Goal: Task Accomplishment & Management: Manage account settings

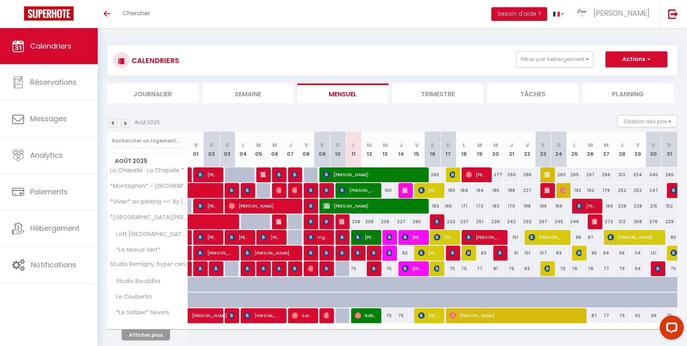
click at [627, 98] on li "Planning" at bounding box center [627, 94] width 91 height 20
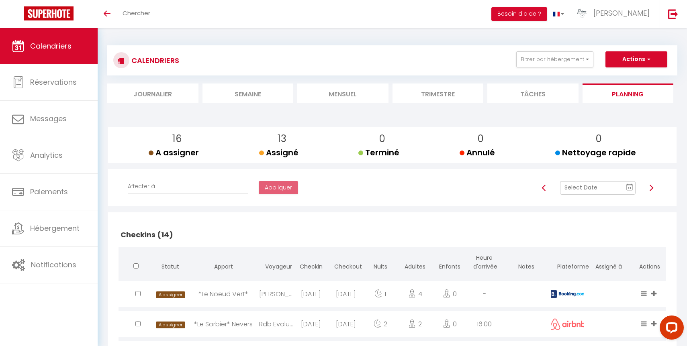
click at [627, 186] on rect at bounding box center [629, 188] width 6 height 6
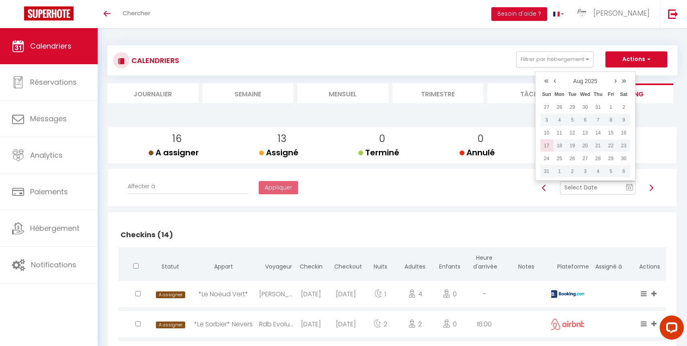
click at [548, 143] on td "17" at bounding box center [546, 145] width 13 height 13
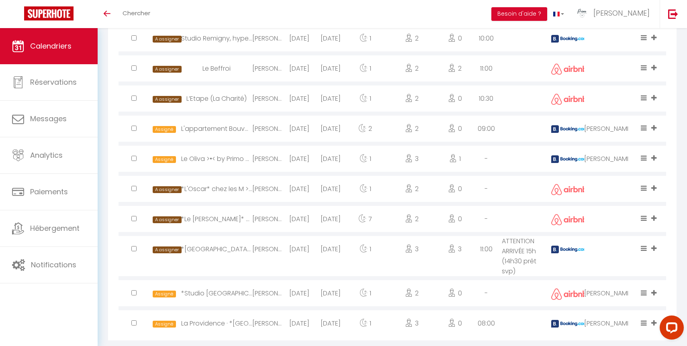
scroll to position [660, 0]
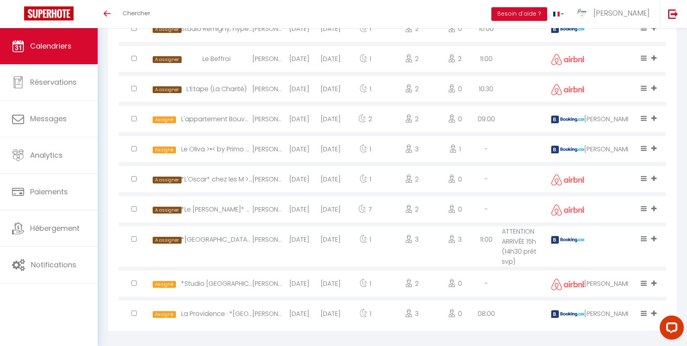
click at [615, 153] on div "[PERSON_NAME]" at bounding box center [608, 149] width 49 height 26
select select "0"
select select "1"
select select
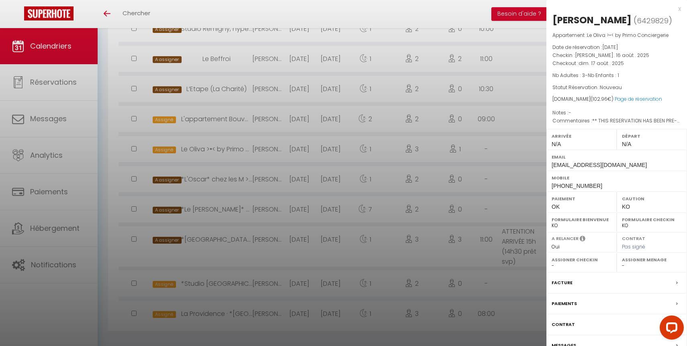
select select "49559"
click at [644, 266] on select "- [PERSON_NAME] [PERSON_NAME] [PERSON_NAME] [PERSON_NAME] [PERSON_NAME] [PERSON…" at bounding box center [652, 265] width 60 height 7
select select
click at [622, 262] on select "- [PERSON_NAME] [PERSON_NAME] [PERSON_NAME] [PERSON_NAME] [PERSON_NAME] [PERSON…" at bounding box center [652, 265] width 60 height 7
click at [499, 162] on div at bounding box center [343, 173] width 687 height 346
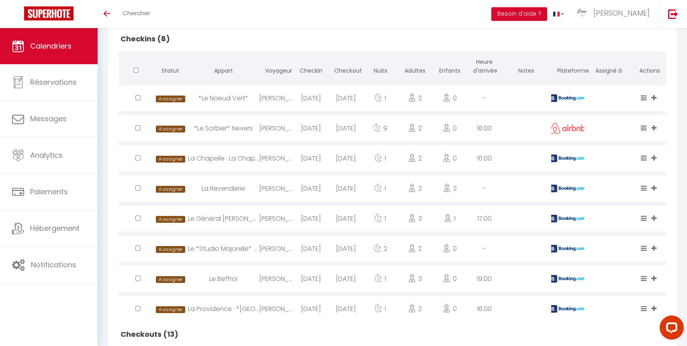
scroll to position [0, 0]
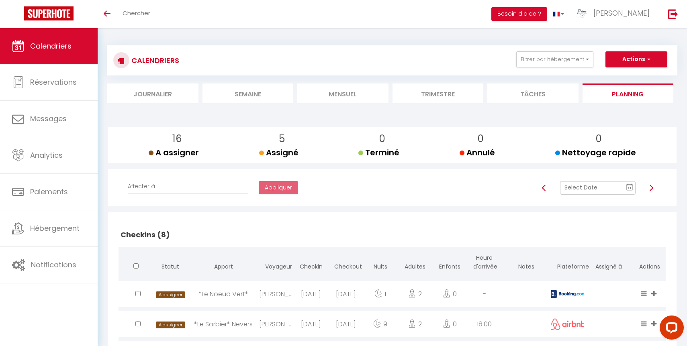
click at [591, 189] on input "text" at bounding box center [598, 188] width 76 height 14
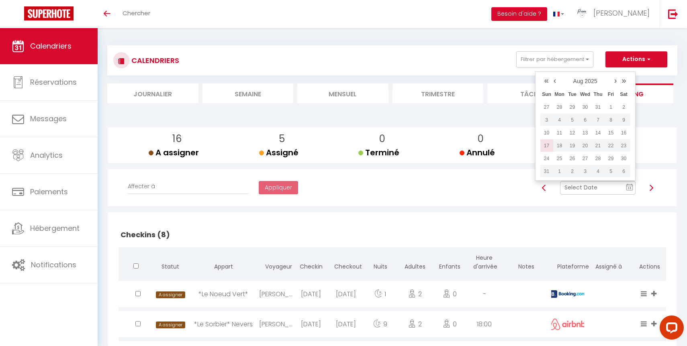
click at [549, 145] on td "17" at bounding box center [546, 145] width 13 height 13
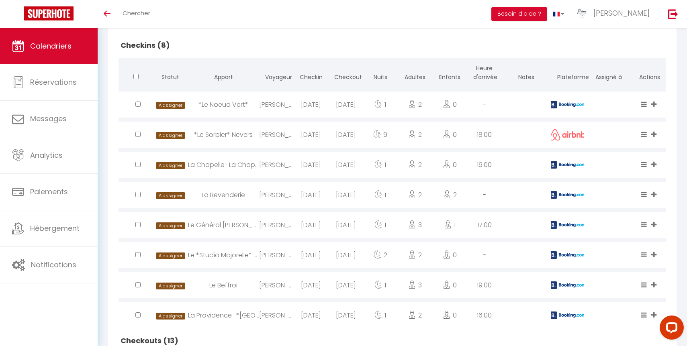
scroll to position [244, 0]
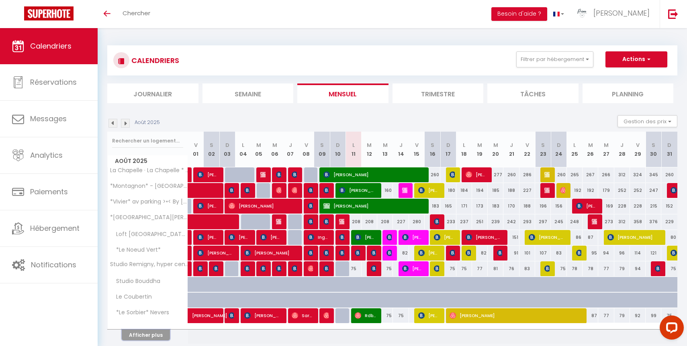
click at [155, 335] on button "Afficher plus" at bounding box center [146, 335] width 48 height 11
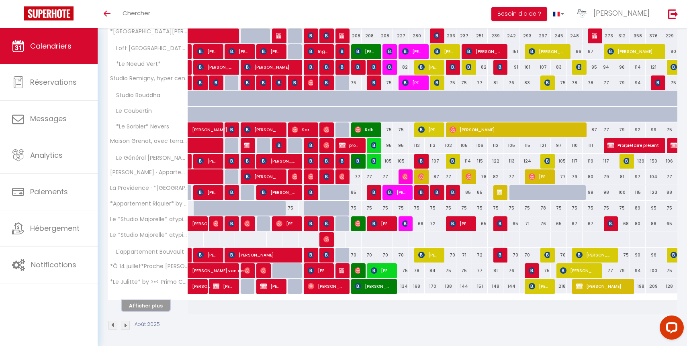
scroll to position [187, 0]
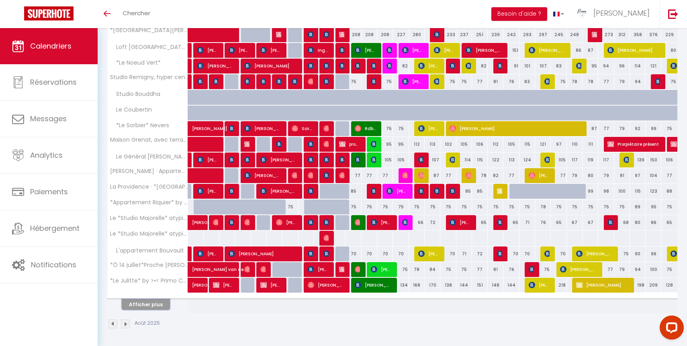
click at [150, 300] on button "Afficher plus" at bounding box center [146, 304] width 48 height 11
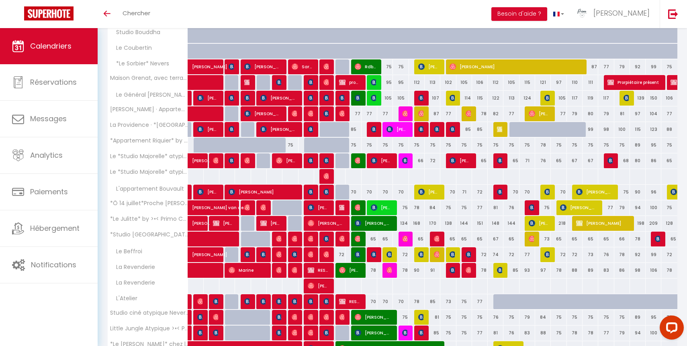
scroll to position [344, 0]
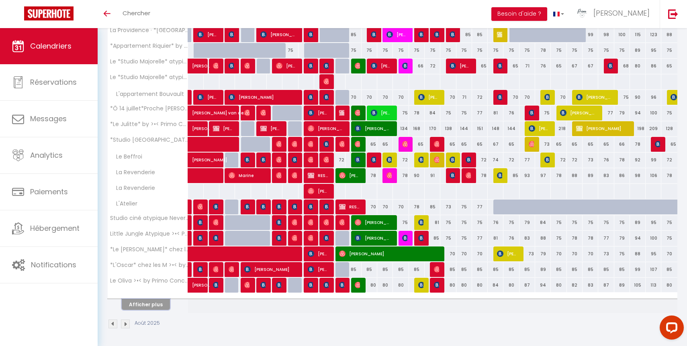
click at [151, 305] on button "Afficher plus" at bounding box center [146, 304] width 48 height 11
select select
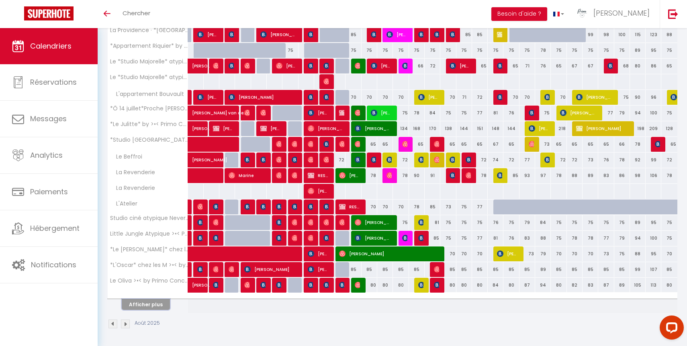
select select
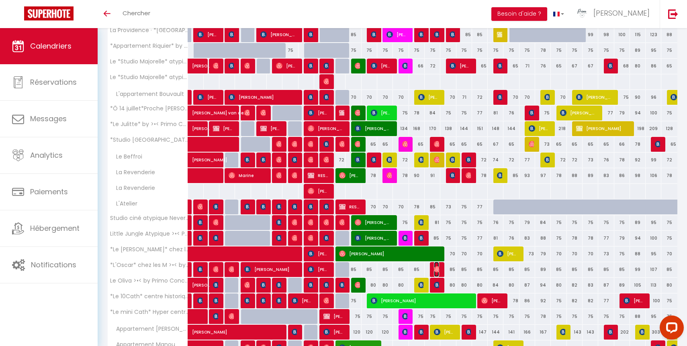
click at [436, 270] on img at bounding box center [437, 269] width 6 height 6
select select "OK"
select select "0"
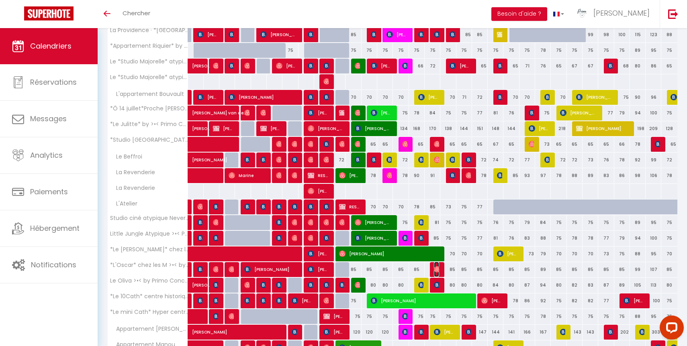
select select "1"
select select
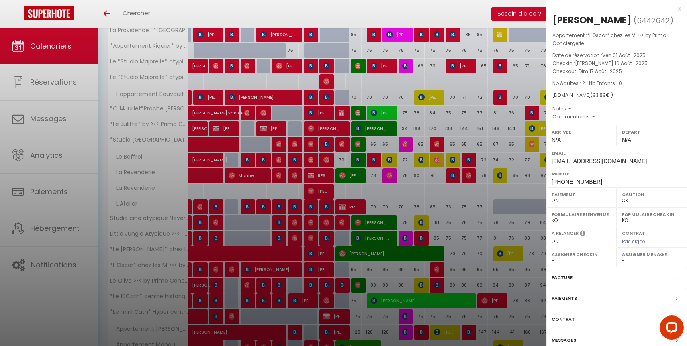
click at [436, 270] on div at bounding box center [343, 173] width 687 height 346
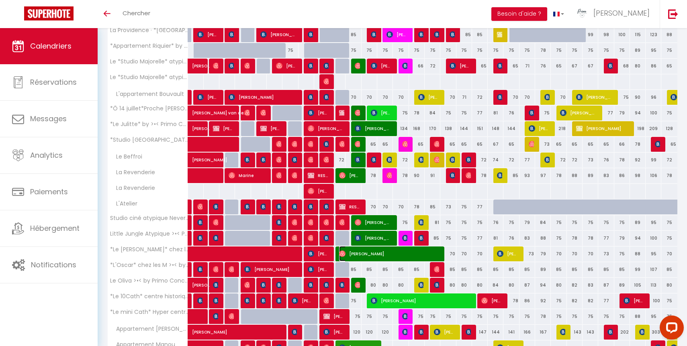
click at [438, 252] on span "[PERSON_NAME]" at bounding box center [388, 253] width 99 height 15
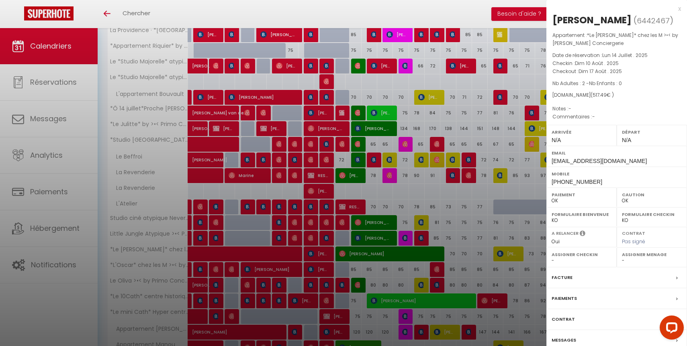
click at [368, 320] on div at bounding box center [343, 173] width 687 height 346
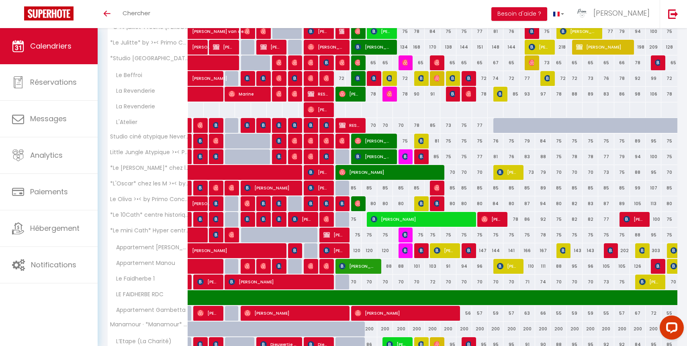
scroll to position [431, 0]
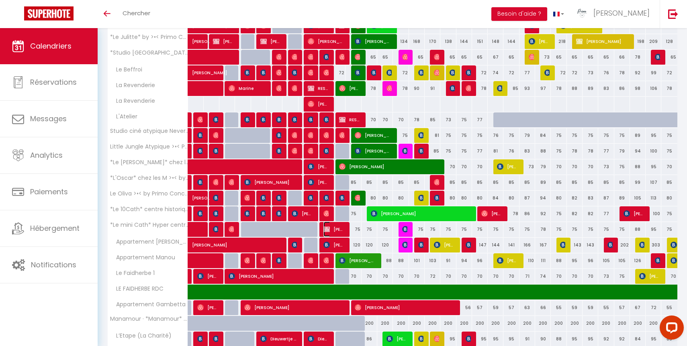
click at [333, 228] on span "[PERSON_NAME]" at bounding box center [333, 229] width 21 height 15
select select "50844"
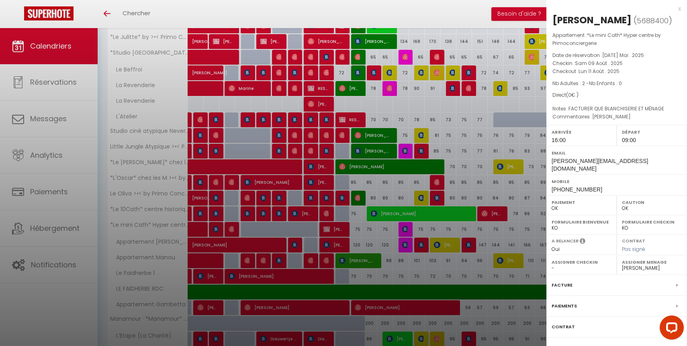
click at [640, 265] on select "- Laetitia Brenterch Luc Paillard Antoine Julien Elodie Luce Thevenot Fred Clém…" at bounding box center [652, 268] width 60 height 7
click at [622, 265] on select "- Laetitia Brenterch Luc Paillard Antoine Julien Elodie Luce Thevenot Fred Clém…" at bounding box center [652, 268] width 60 height 7
click at [391, 310] on div at bounding box center [343, 173] width 687 height 346
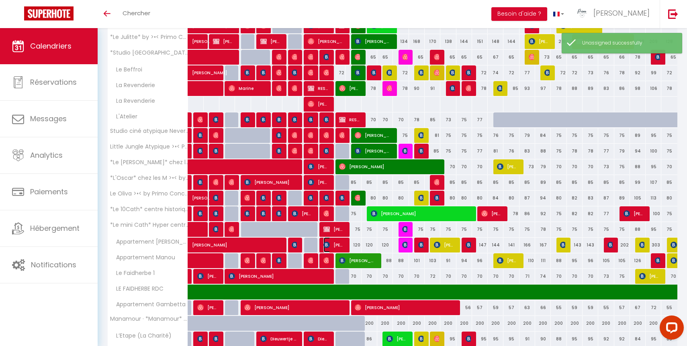
click at [329, 247] on img at bounding box center [326, 245] width 6 height 6
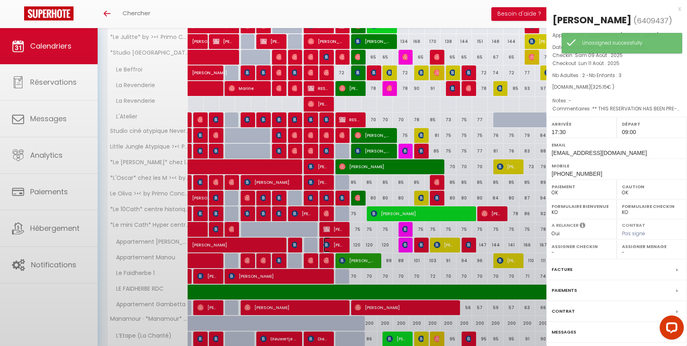
select select "49559"
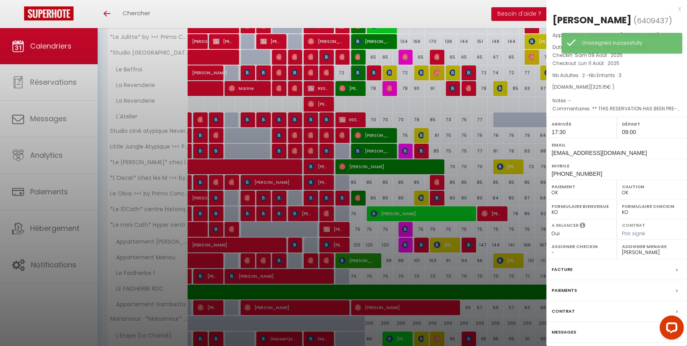
click at [340, 244] on div at bounding box center [343, 173] width 687 height 346
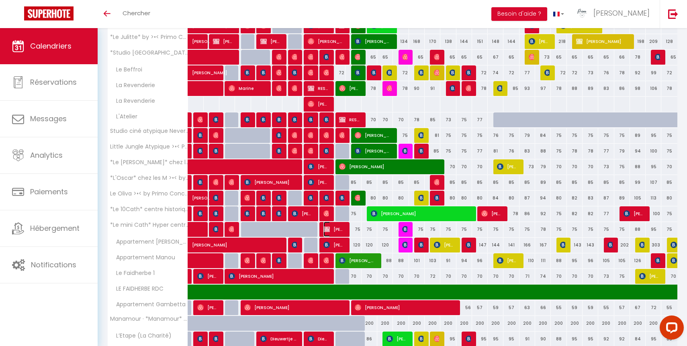
click at [334, 228] on span "[PERSON_NAME]" at bounding box center [333, 229] width 21 height 15
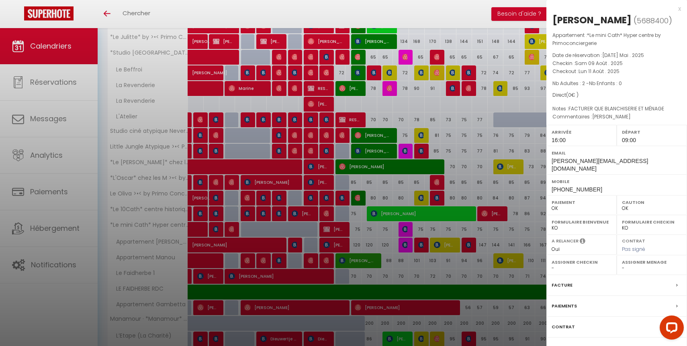
click at [338, 247] on div at bounding box center [343, 173] width 687 height 346
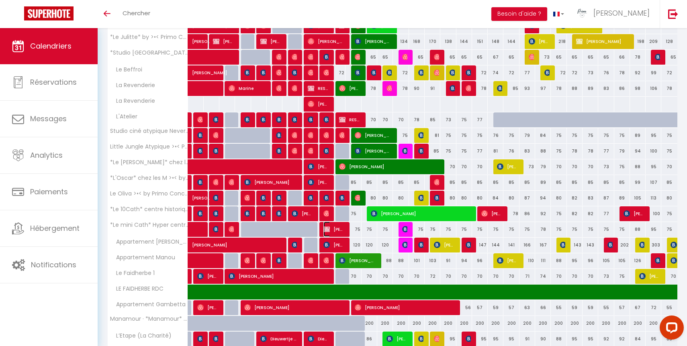
click at [338, 229] on span "[PERSON_NAME]" at bounding box center [333, 229] width 21 height 15
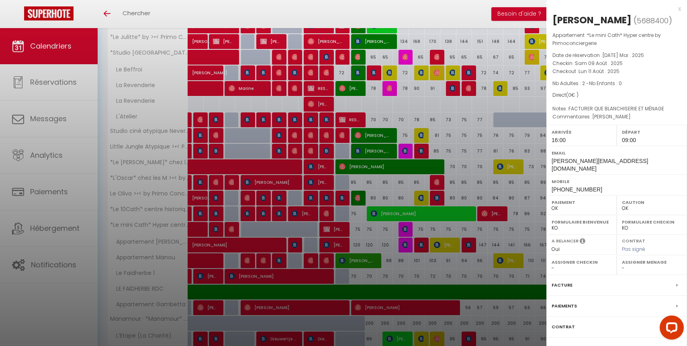
click at [634, 258] on label "Assigner Menage" at bounding box center [652, 262] width 60 height 8
click at [633, 265] on select "- Laetitia Brenterch Luc Paillard Antoine Julien Elodie Luce Thevenot Fred Clém…" at bounding box center [652, 268] width 60 height 7
click at [622, 265] on select "- Laetitia Brenterch Luc Paillard Antoine Julien Elodie Luce Thevenot Fred Clém…" at bounding box center [652, 268] width 60 height 7
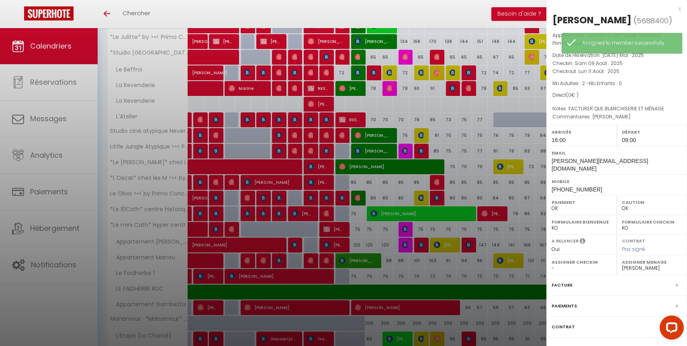
click at [390, 264] on div at bounding box center [343, 173] width 687 height 346
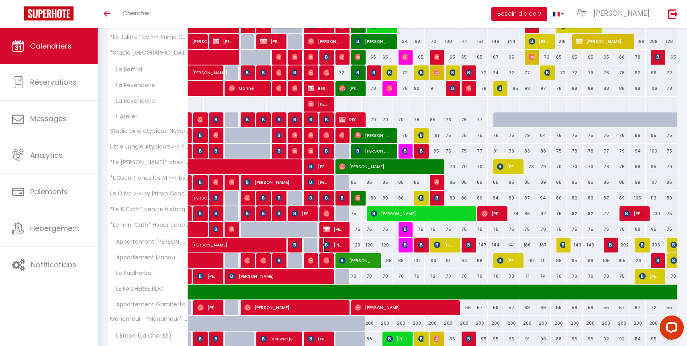
click at [333, 243] on span "[PERSON_NAME]" at bounding box center [333, 244] width 21 height 15
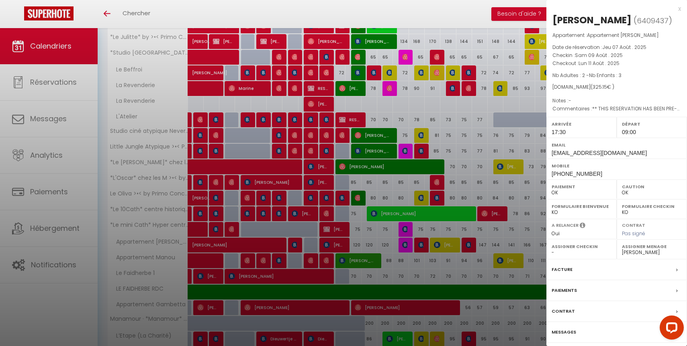
click at [333, 243] on div at bounding box center [343, 173] width 687 height 346
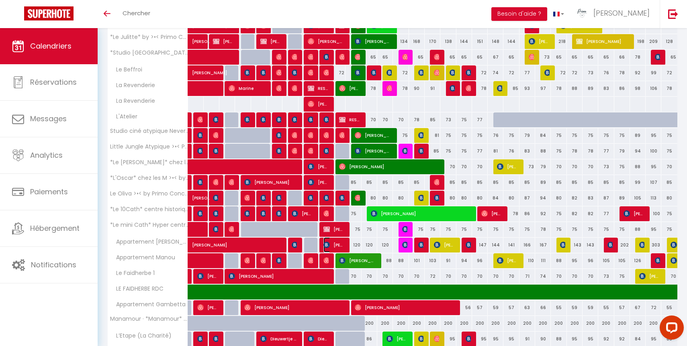
click at [339, 247] on span "[PERSON_NAME]" at bounding box center [333, 244] width 21 height 15
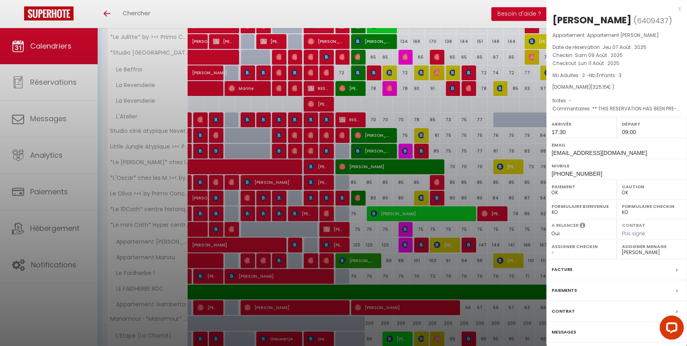
click at [356, 285] on div at bounding box center [343, 173] width 687 height 346
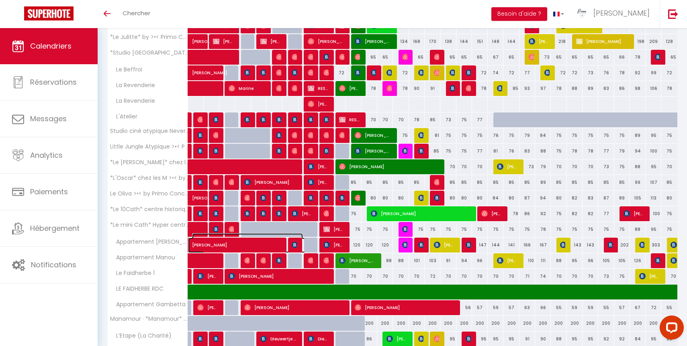
click at [298, 241] on span "James Cunningham" at bounding box center [247, 240] width 111 height 15
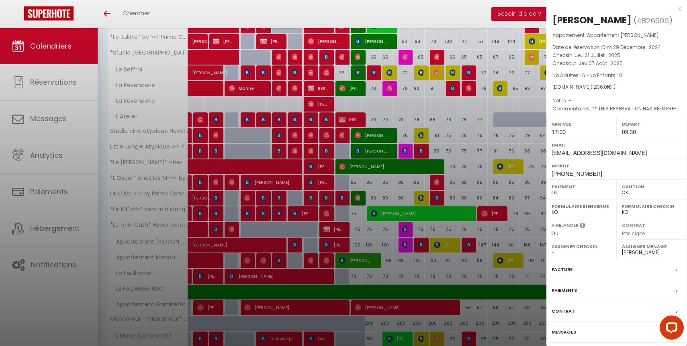
click at [309, 270] on div at bounding box center [343, 173] width 687 height 346
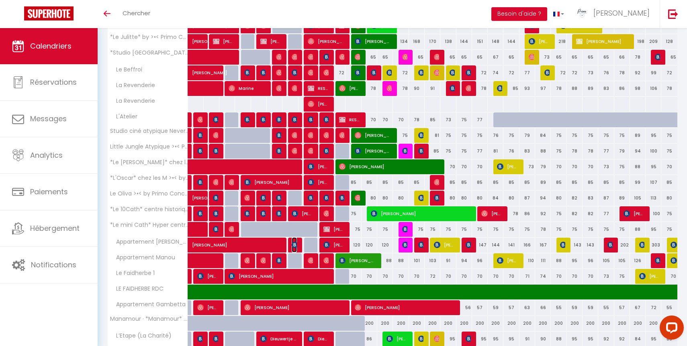
click at [294, 243] on img at bounding box center [295, 245] width 6 height 6
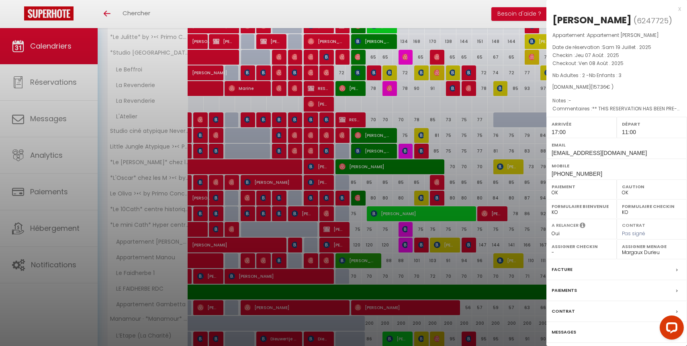
click at [294, 243] on div at bounding box center [343, 173] width 687 height 346
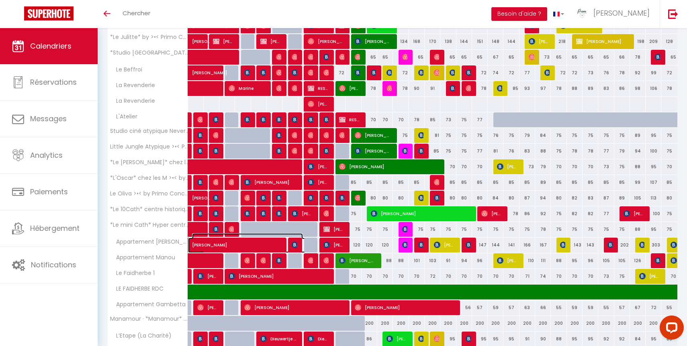
click at [272, 246] on span "James Cunningham" at bounding box center [247, 240] width 111 height 15
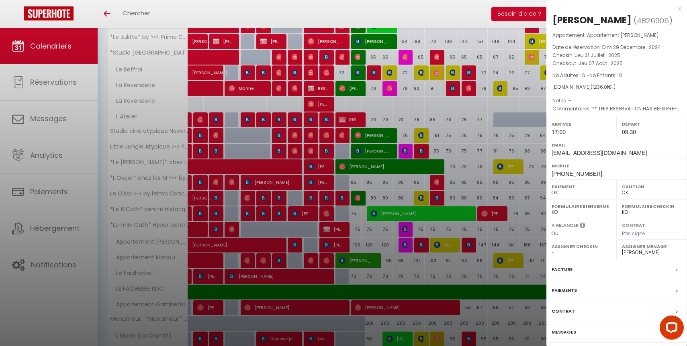
click at [272, 246] on div at bounding box center [343, 173] width 687 height 346
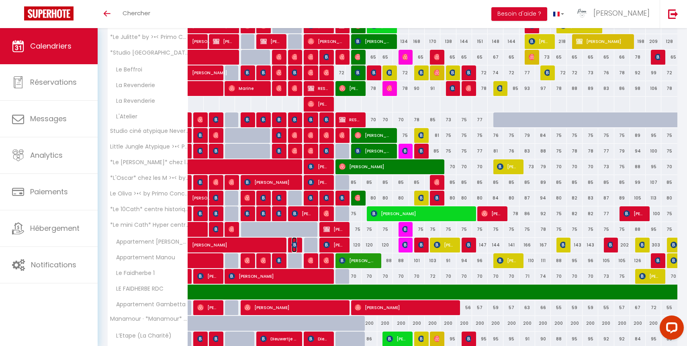
click at [294, 246] on img at bounding box center [295, 245] width 6 height 6
select select "42997"
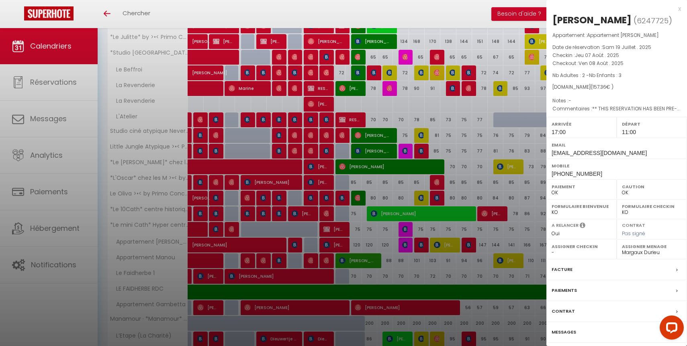
click at [398, 262] on div at bounding box center [343, 173] width 687 height 346
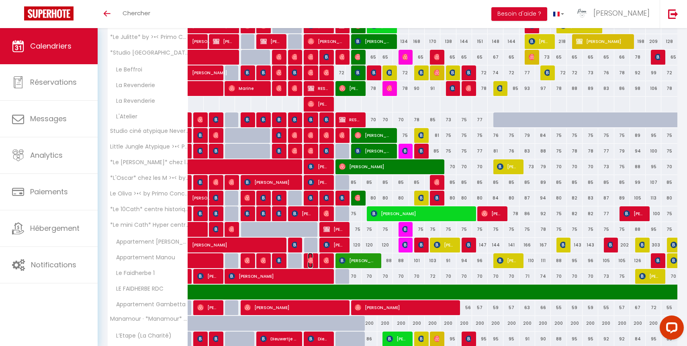
click at [309, 259] on img at bounding box center [311, 260] width 6 height 6
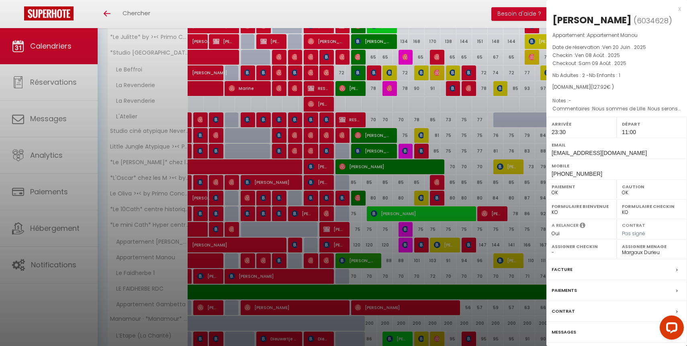
click at [310, 260] on div at bounding box center [343, 173] width 687 height 346
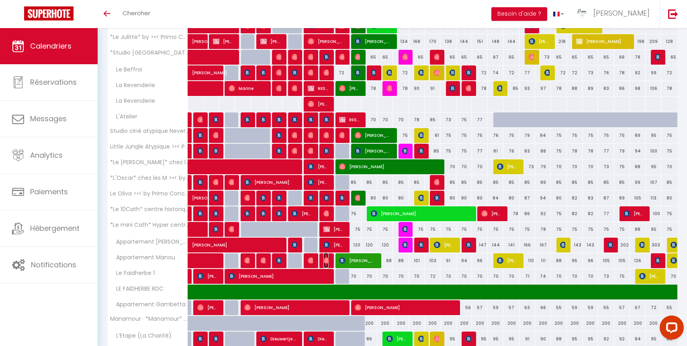
click at [325, 260] on img at bounding box center [326, 260] width 6 height 6
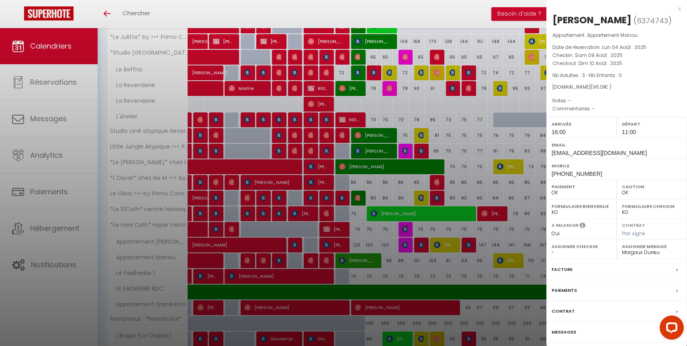
click at [325, 260] on div at bounding box center [343, 173] width 687 height 346
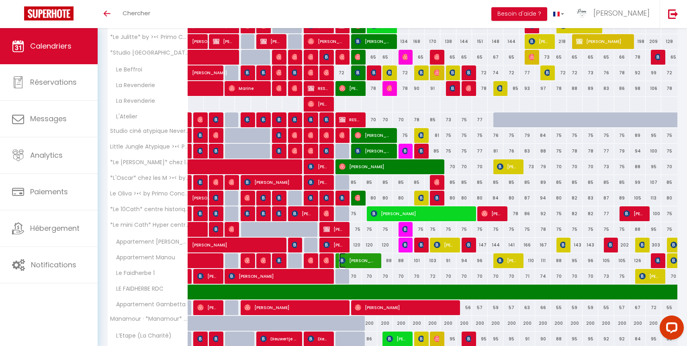
click at [346, 260] on span "[PERSON_NAME][GEOGRAPHIC_DATA]" at bounding box center [357, 260] width 37 height 15
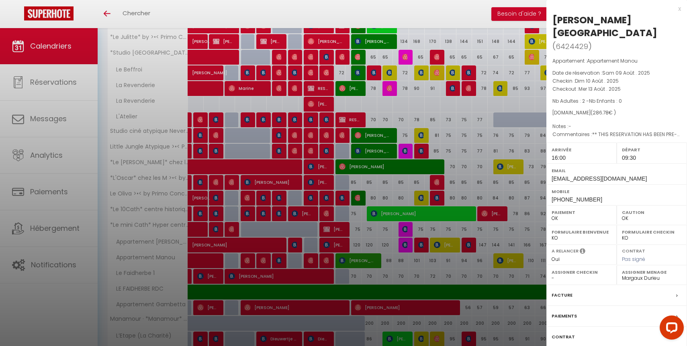
click at [346, 259] on div at bounding box center [343, 173] width 687 height 346
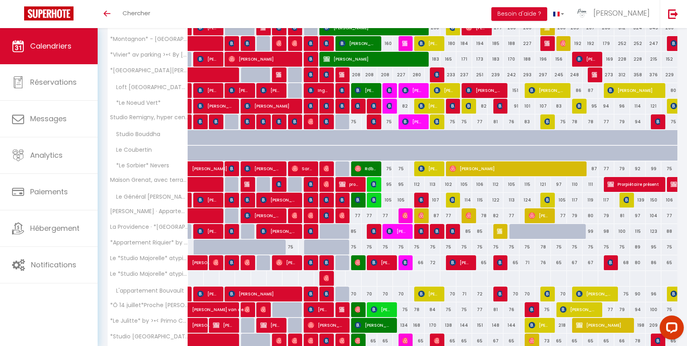
scroll to position [0, 0]
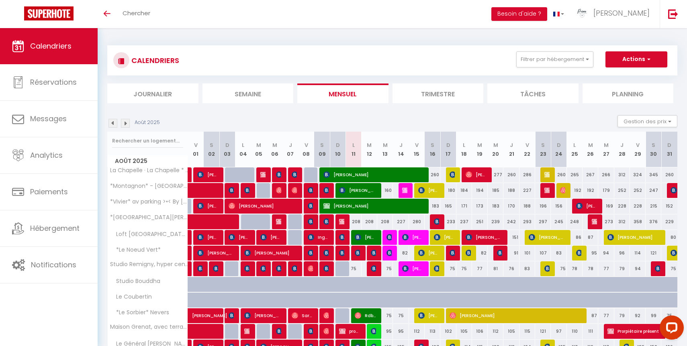
click at [126, 124] on img at bounding box center [125, 123] width 9 height 9
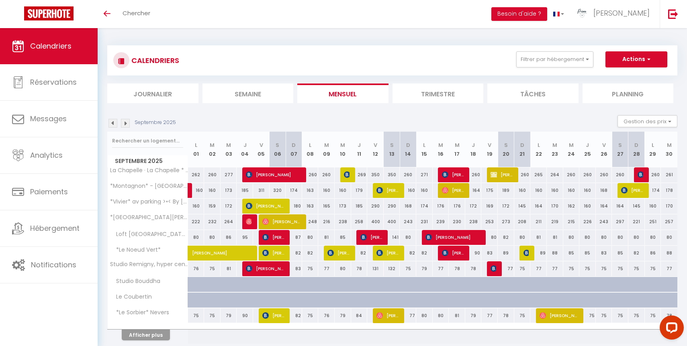
scroll to position [31, 0]
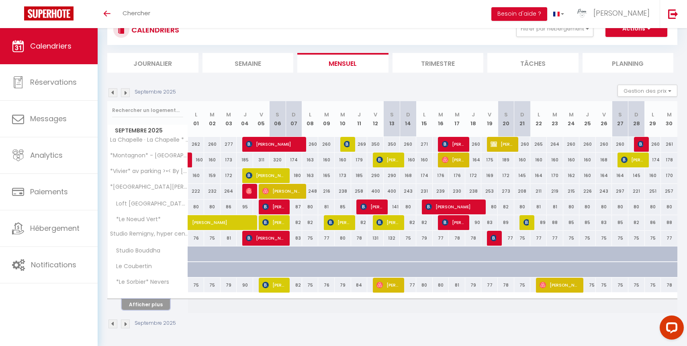
click at [149, 300] on button "Afficher plus" at bounding box center [146, 304] width 48 height 11
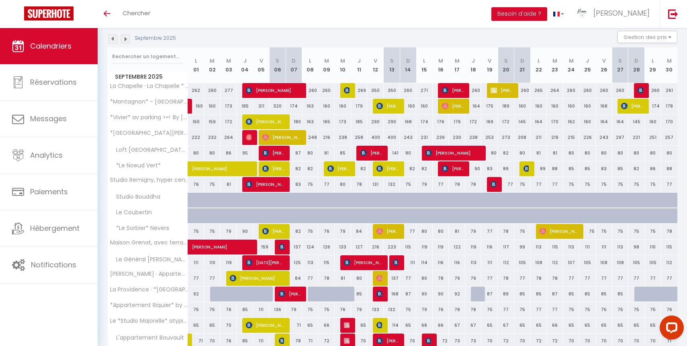
scroll to position [187, 0]
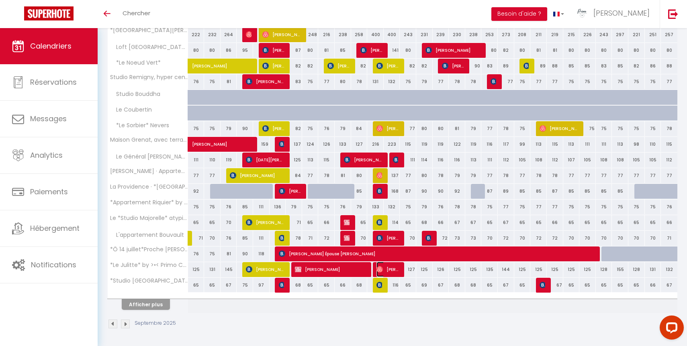
click at [396, 270] on span "Frédéric Pfifferling" at bounding box center [387, 269] width 22 height 15
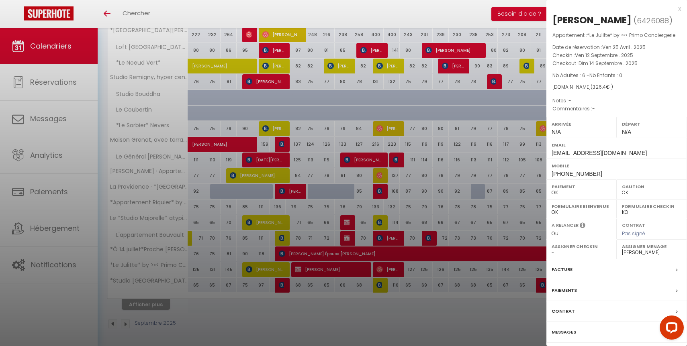
click at [653, 256] on div "Assigner Menage - Laetitia Brenterch Luc Paillard Antoine Julien Elodie Luce Th…" at bounding box center [652, 250] width 70 height 20
click at [655, 251] on select "- Laetitia Brenterch Luc Paillard Antoine Julien Elodie Luce Thevenot Fred Clém…" at bounding box center [652, 252] width 60 height 7
click at [622, 249] on select "- Laetitia Brenterch Luc Paillard Antoine Julien Elodie Luce Thevenot Fred Clém…" at bounding box center [652, 252] width 60 height 7
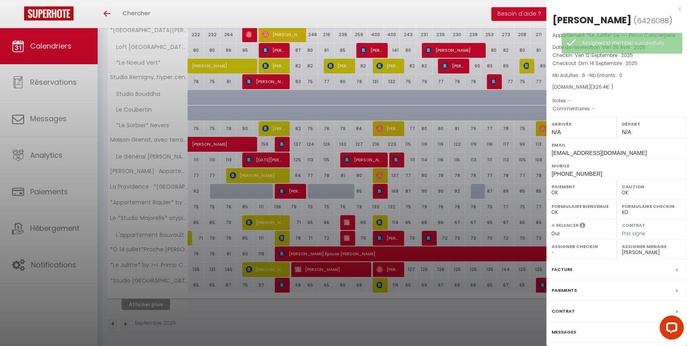
click at [648, 255] on select "- Laetitia Brenterch Luc Paillard Antoine Julien Elodie Luce Thevenot Fred Clém…" at bounding box center [652, 252] width 60 height 7
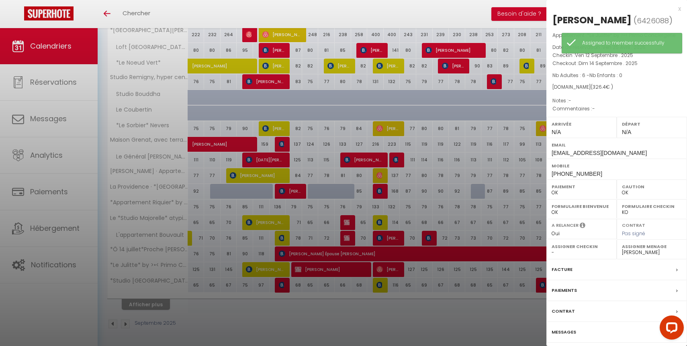
select select "49559"
click at [622, 249] on select "- Laetitia Brenterch Luc Paillard Antoine Julien Elodie Luce Thevenot Fred Clém…" at bounding box center [652, 252] width 60 height 7
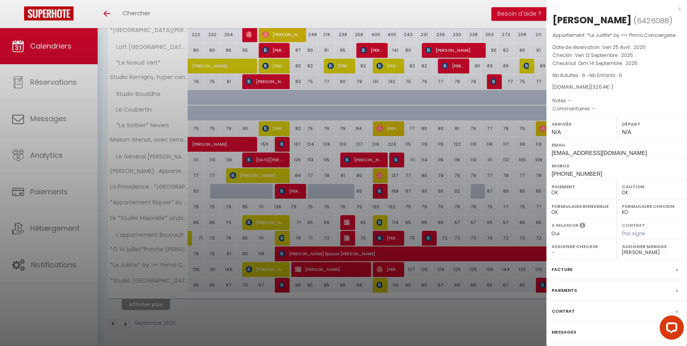
click at [116, 321] on div at bounding box center [343, 173] width 687 height 346
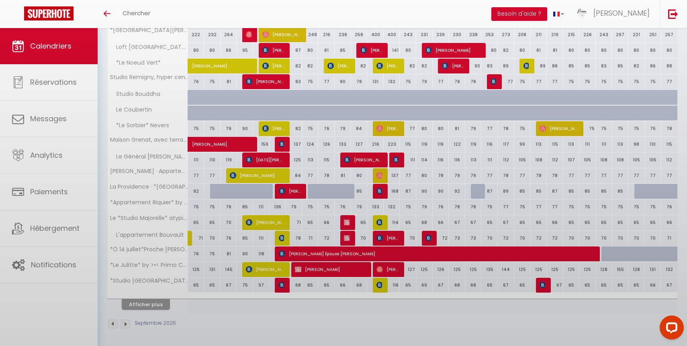
click at [111, 326] on img at bounding box center [112, 324] width 9 height 9
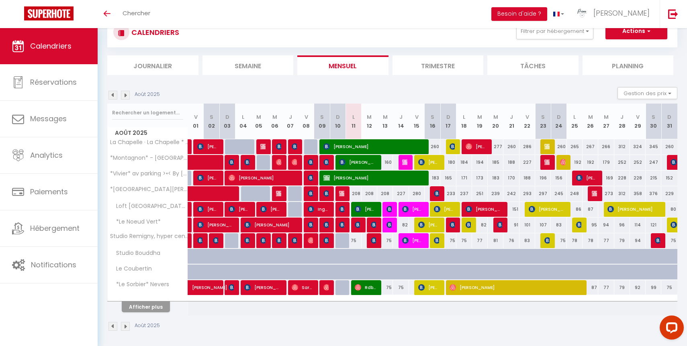
scroll to position [31, 0]
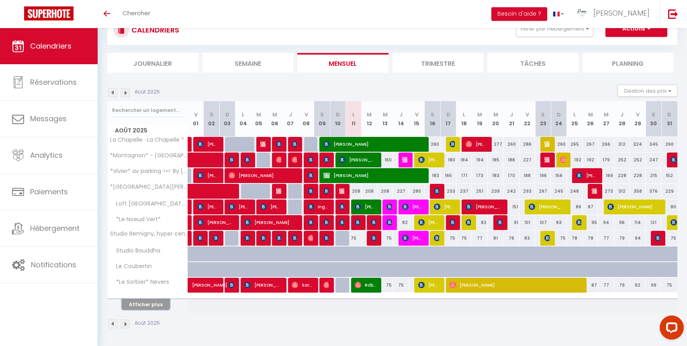
click at [150, 307] on button "Afficher plus" at bounding box center [146, 304] width 48 height 11
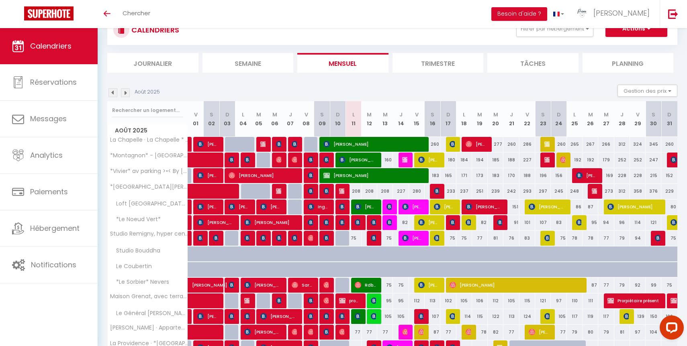
scroll to position [187, 0]
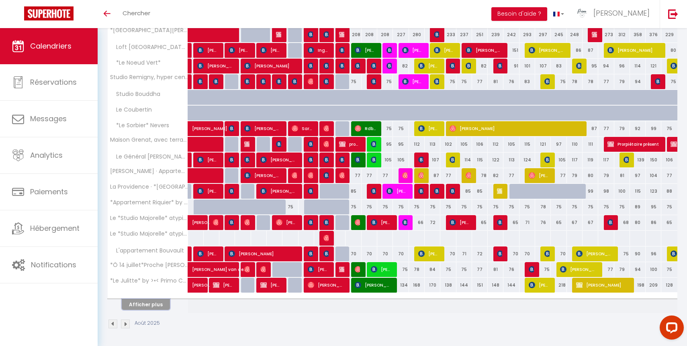
click at [153, 302] on button "Afficher plus" at bounding box center [146, 304] width 48 height 11
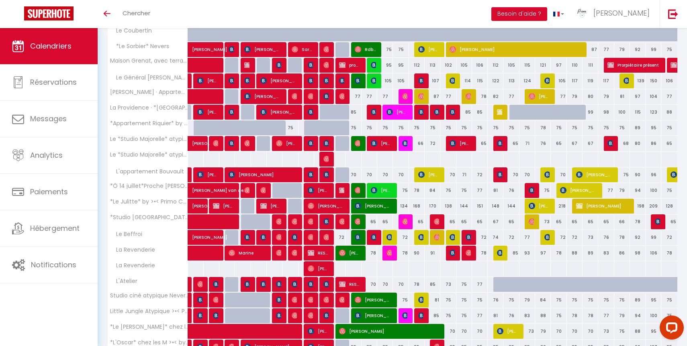
scroll to position [344, 0]
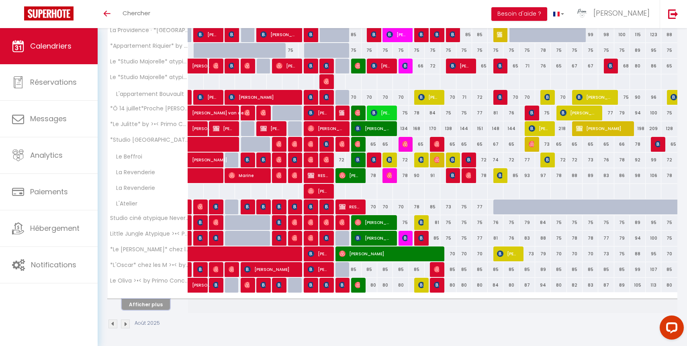
click at [155, 307] on button "Afficher plus" at bounding box center [146, 304] width 48 height 11
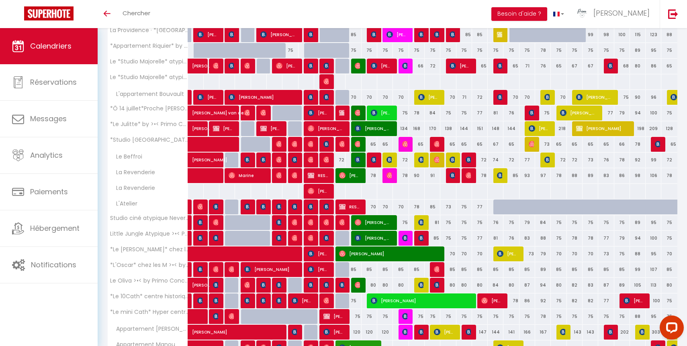
scroll to position [501, 0]
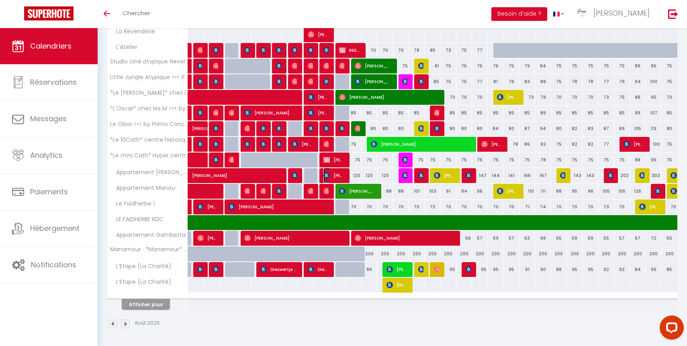
click at [338, 174] on span "[PERSON_NAME]" at bounding box center [333, 175] width 21 height 15
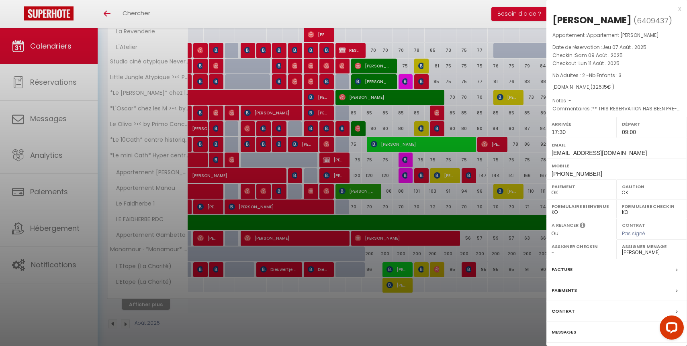
click at [352, 312] on div at bounding box center [343, 173] width 687 height 346
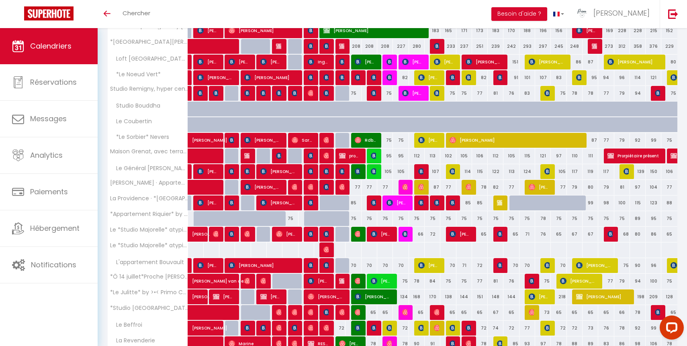
scroll to position [0, 0]
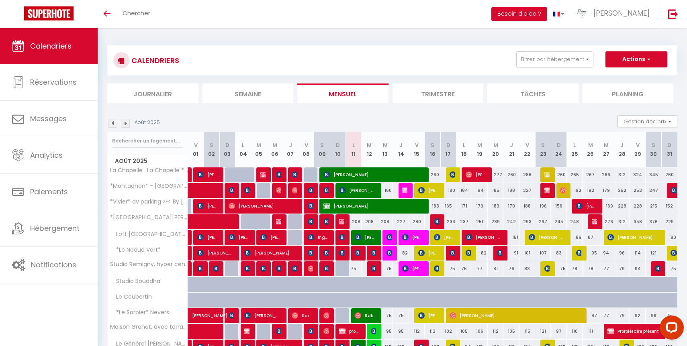
click at [629, 90] on li "Planning" at bounding box center [627, 94] width 91 height 20
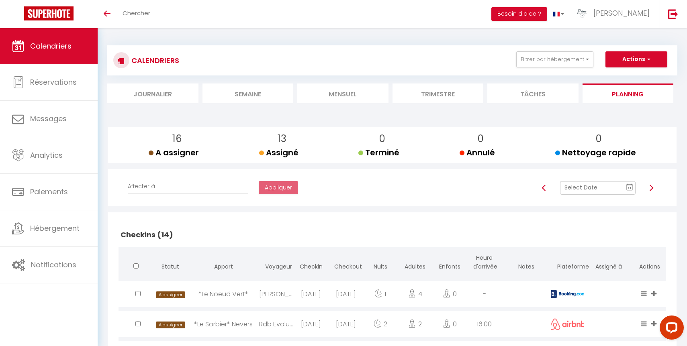
click at [651, 187] on img at bounding box center [651, 188] width 6 height 6
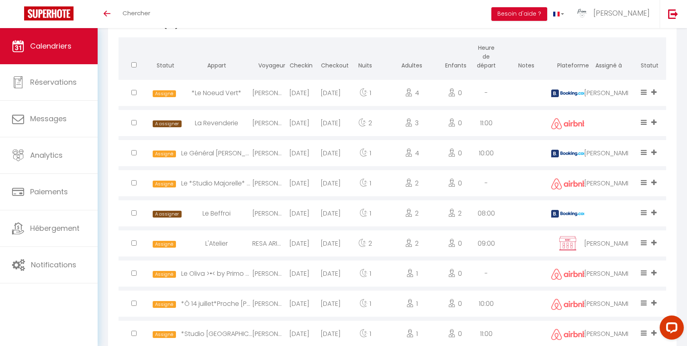
scroll to position [592, 0]
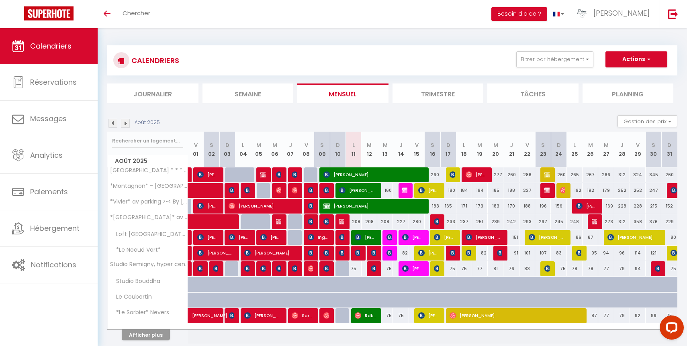
scroll to position [31, 0]
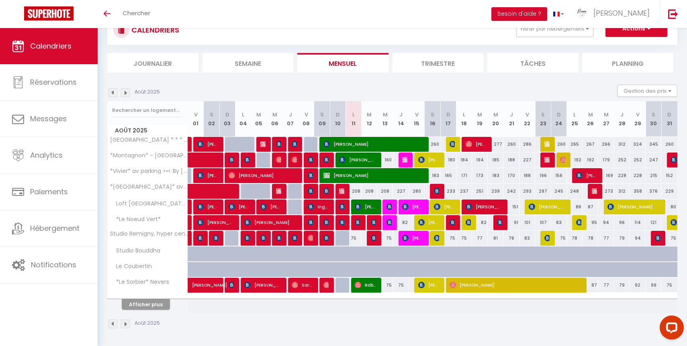
click at [633, 61] on li "Planning" at bounding box center [627, 63] width 91 height 20
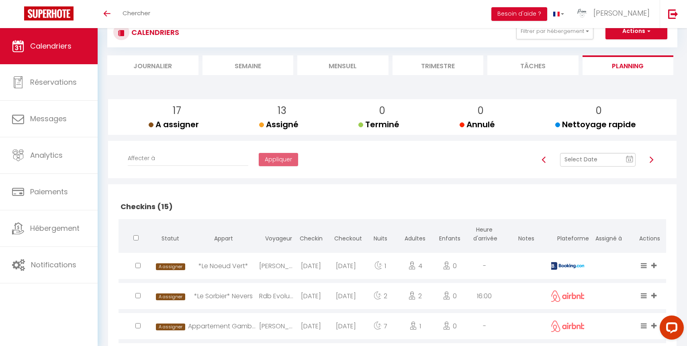
scroll to position [31, 0]
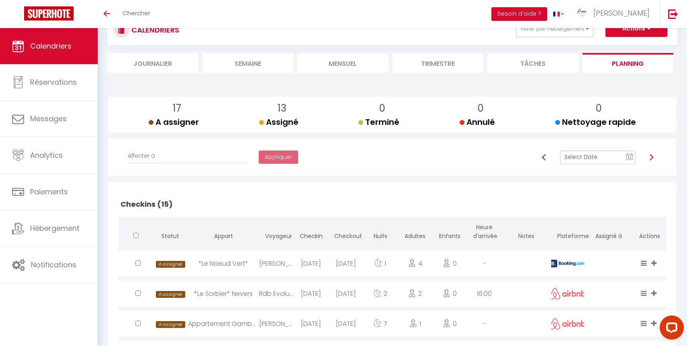
click at [630, 160] on span "11" at bounding box center [629, 158] width 12 height 14
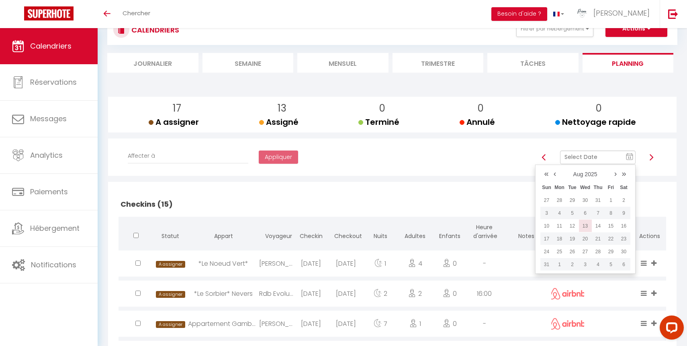
click at [587, 225] on td "13" at bounding box center [585, 226] width 13 height 13
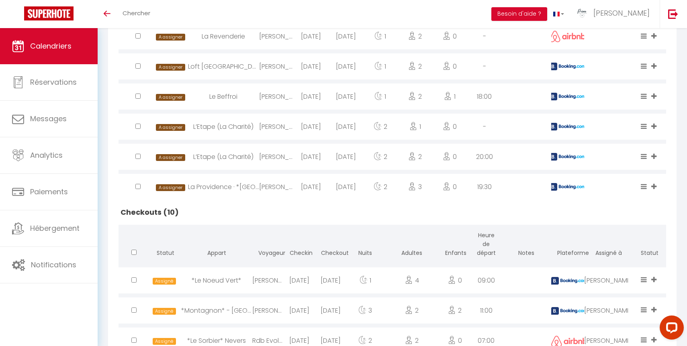
scroll to position [0, 0]
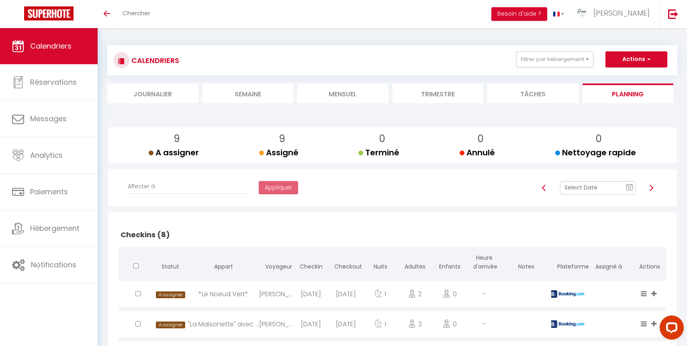
click at [651, 186] on img at bounding box center [651, 188] width 6 height 6
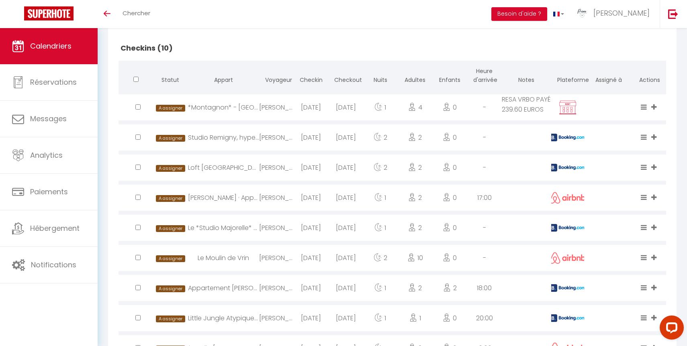
scroll to position [88, 0]
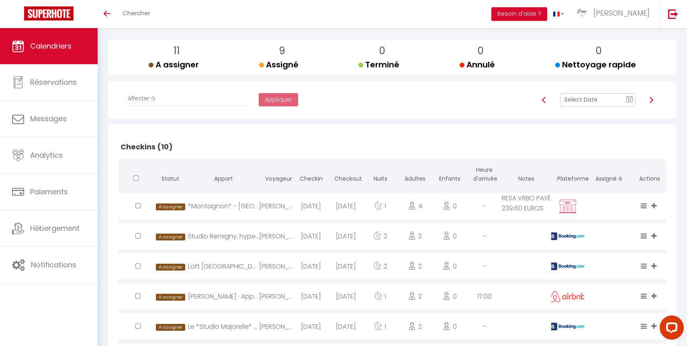
click at [647, 101] on div at bounding box center [651, 100] width 21 height 14
click at [653, 100] on img at bounding box center [651, 100] width 6 height 6
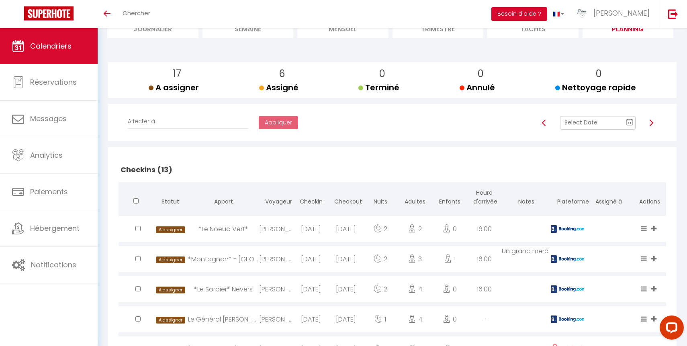
scroll to position [0, 0]
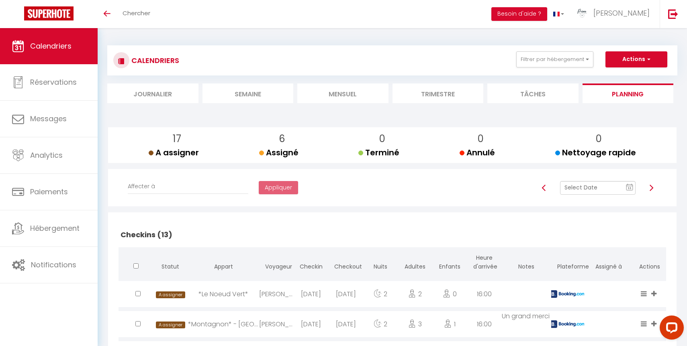
click at [653, 189] on img at bounding box center [651, 188] width 6 height 6
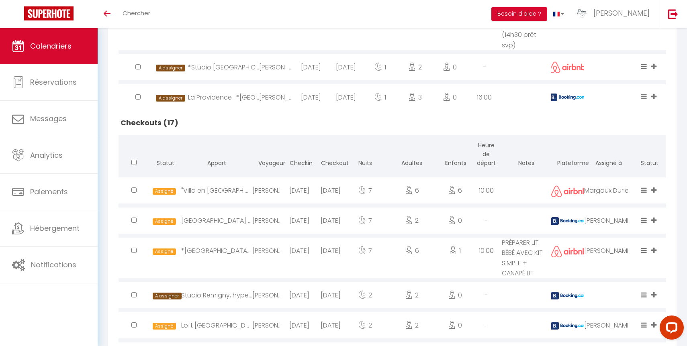
scroll to position [661, 0]
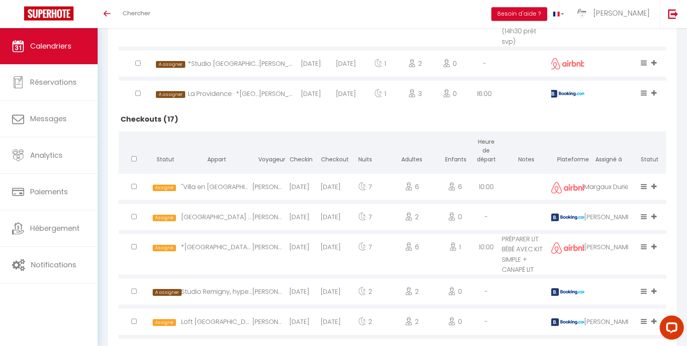
click at [611, 220] on div "[PERSON_NAME]" at bounding box center [608, 217] width 49 height 26
select select "1"
select select "0"
select select "1"
select select
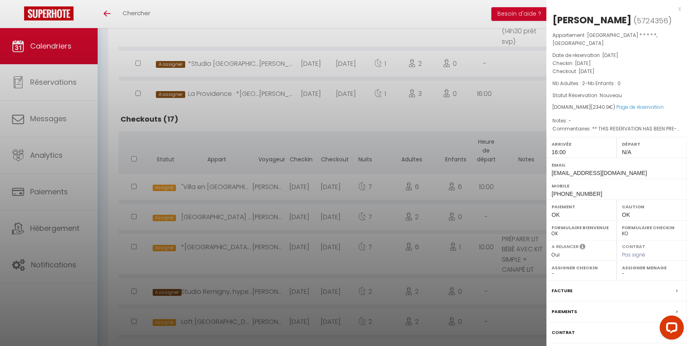
select select "50844"
click at [644, 272] on select "- [PERSON_NAME] [PERSON_NAME] [PERSON_NAME] [PERSON_NAME] [PERSON_NAME] [PERSON…" at bounding box center [652, 273] width 60 height 7
select select
click at [622, 270] on select "- [PERSON_NAME] [PERSON_NAME] [PERSON_NAME] [PERSON_NAME] [PERSON_NAME] [PERSON…" at bounding box center [652, 273] width 60 height 7
click at [290, 140] on div at bounding box center [343, 173] width 687 height 346
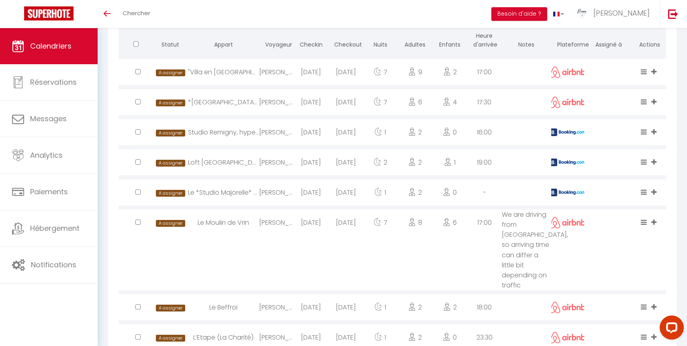
scroll to position [0, 0]
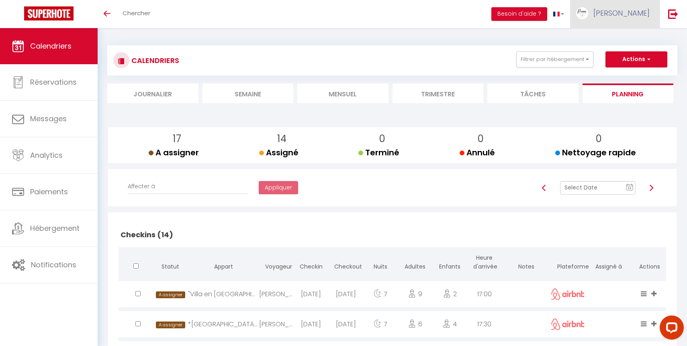
click at [645, 10] on span "[PERSON_NAME]" at bounding box center [621, 13] width 56 height 10
click at [640, 37] on link "Paramètres" at bounding box center [627, 40] width 59 height 14
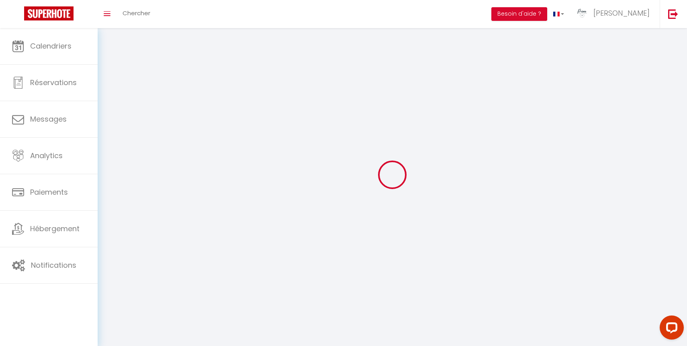
select select "28"
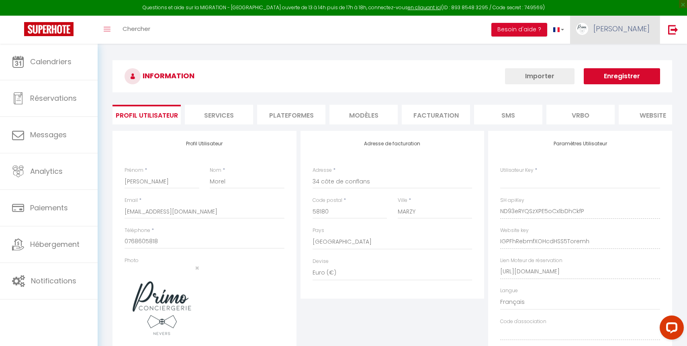
click at [635, 16] on link "[PERSON_NAME]" at bounding box center [615, 30] width 90 height 28
type input "ND93eRYQSzXPE5oCx1bDhCkfP"
type input "IGPFhRebmfXOHcdHSS5Toremh"
type input "[URL][DOMAIN_NAME]"
select select "fr"
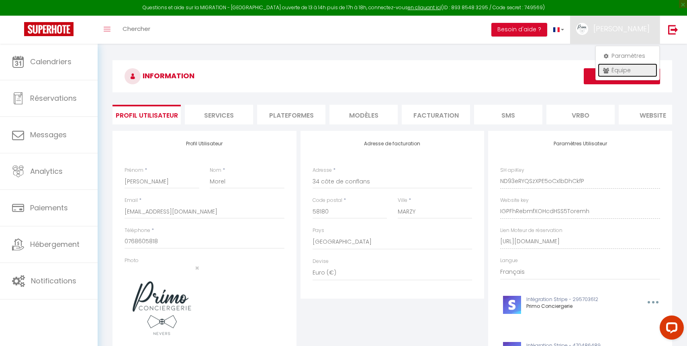
click at [634, 65] on link "Équipe" at bounding box center [627, 70] width 59 height 14
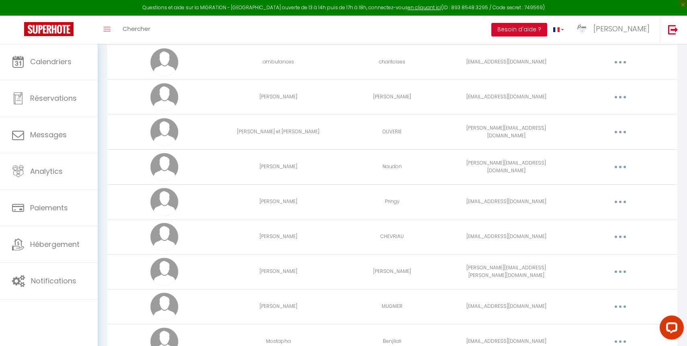
scroll to position [1847, 0]
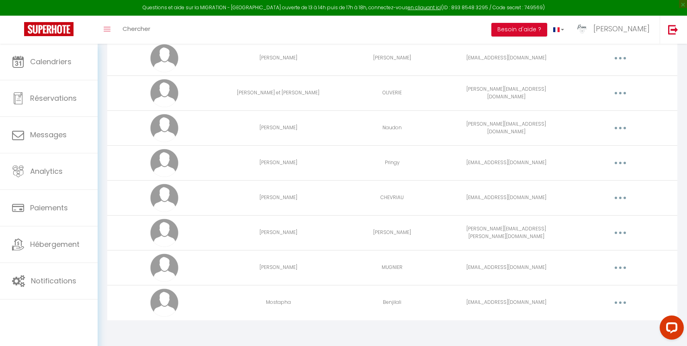
click at [624, 303] on button "button" at bounding box center [620, 302] width 22 height 13
click at [619, 303] on icon "button" at bounding box center [620, 303] width 2 height 2
click at [584, 322] on link "Editer" at bounding box center [599, 322] width 59 height 14
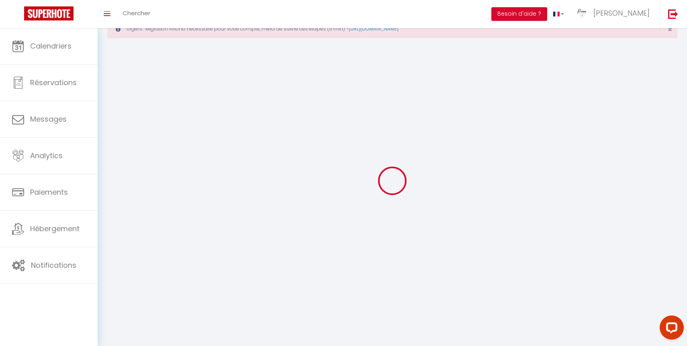
scroll to position [44, 0]
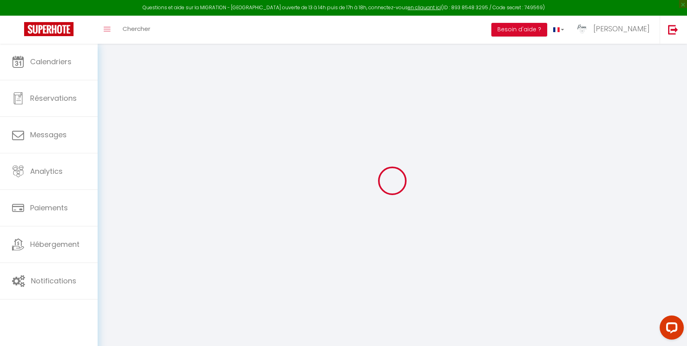
type input "Mostapha"
type input "Benjilali"
type input "[EMAIL_ADDRESS][DOMAIN_NAME]"
type textarea "[URL][DOMAIN_NAME]"
checkbox input "true"
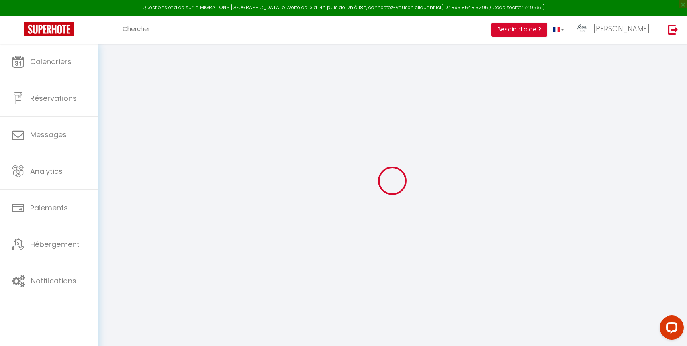
checkbox input "true"
checkbox input "false"
checkbox input "true"
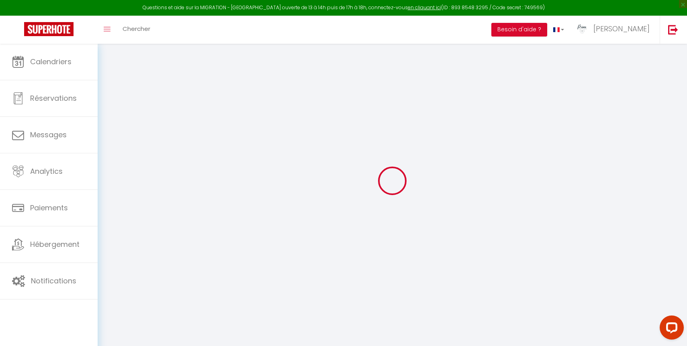
checkbox input "true"
checkbox input "false"
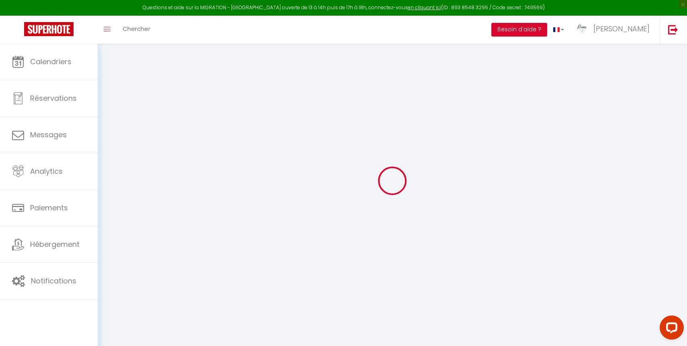
checkbox input "true"
select select
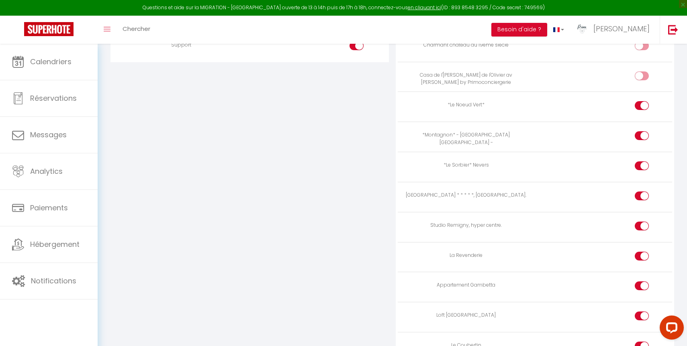
scroll to position [847, 0]
click at [638, 131] on div at bounding box center [642, 134] width 14 height 9
click at [642, 131] on input "checkbox" at bounding box center [649, 136] width 14 height 12
checkbox input "false"
click at [643, 193] on input "checkbox" at bounding box center [649, 196] width 14 height 12
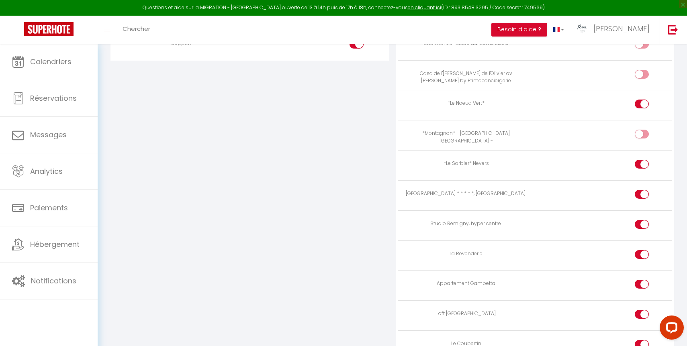
checkbox input "false"
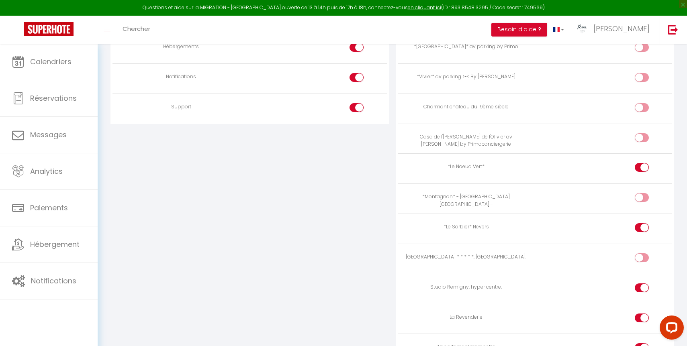
scroll to position [758, 0]
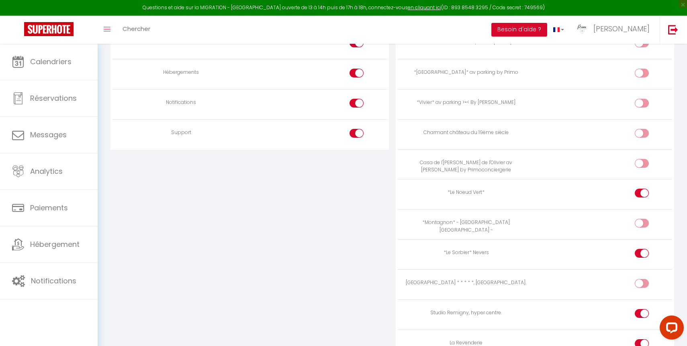
click at [641, 220] on div at bounding box center [642, 223] width 14 height 9
click at [642, 220] on input "checkbox" at bounding box center [649, 225] width 14 height 12
checkbox input "true"
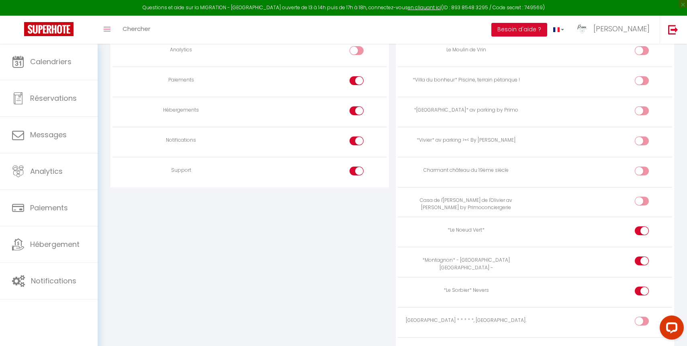
scroll to position [721, 0]
click at [644, 135] on input "checkbox" at bounding box center [649, 141] width 14 height 12
checkbox input "true"
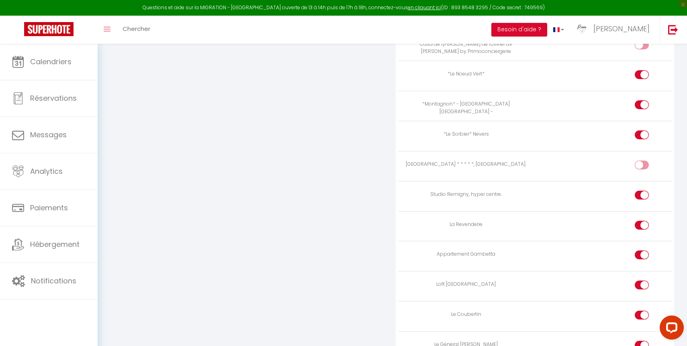
scroll to position [878, 0]
click at [645, 159] on input "checkbox" at bounding box center [649, 165] width 14 height 12
checkbox input "true"
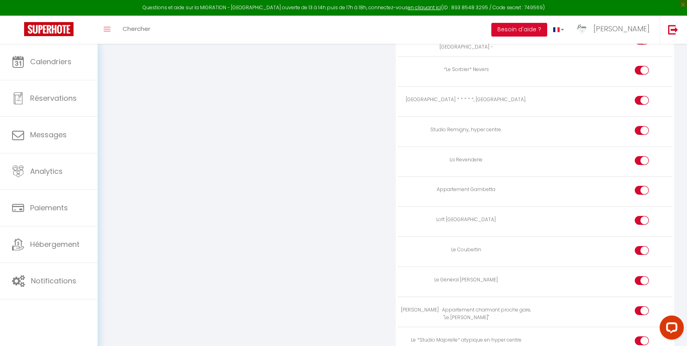
scroll to position [933, 0]
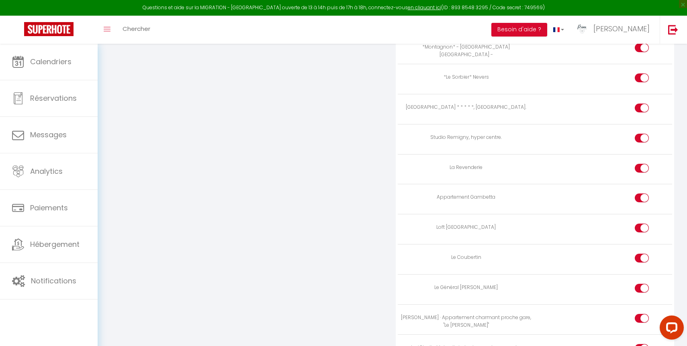
click at [639, 254] on div at bounding box center [642, 258] width 14 height 9
click at [642, 254] on input "checkbox" at bounding box center [649, 260] width 14 height 12
checkbox input "false"
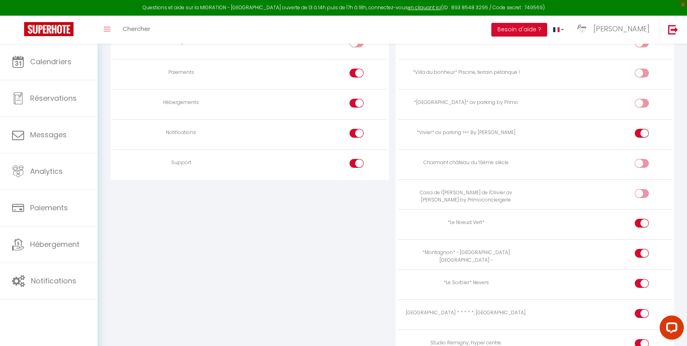
scroll to position [621, 0]
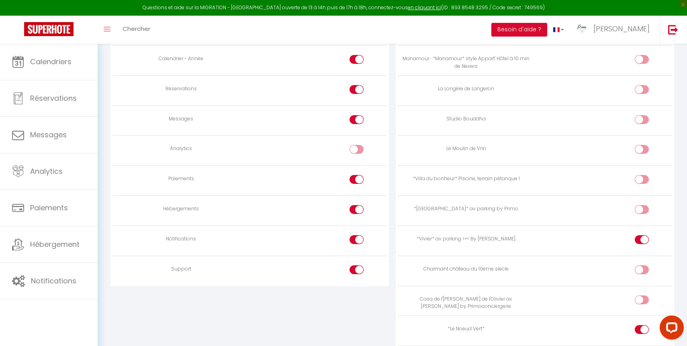
click at [646, 236] on input "checkbox" at bounding box center [649, 241] width 14 height 12
checkbox input "false"
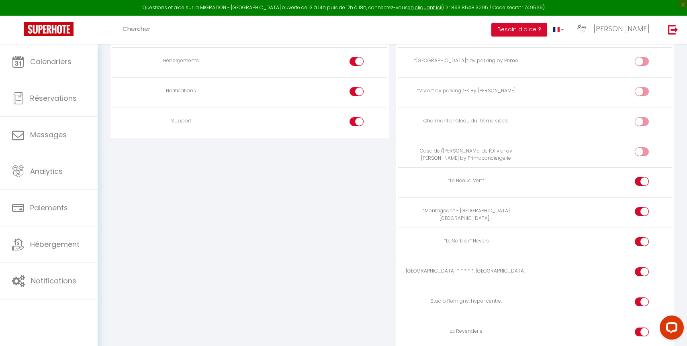
scroll to position [838, 0]
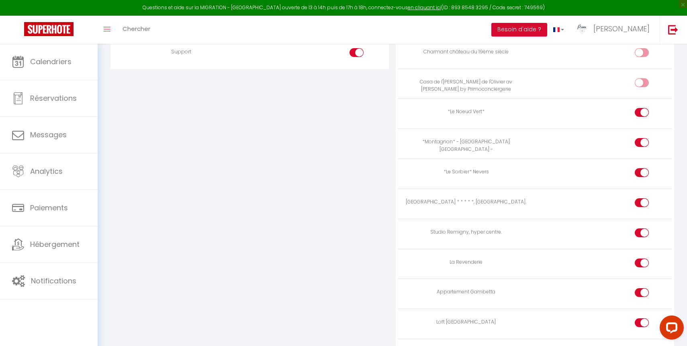
click at [638, 140] on div at bounding box center [642, 142] width 14 height 9
click at [642, 140] on input "checkbox" at bounding box center [649, 144] width 14 height 12
checkbox input "false"
click at [643, 202] on input "checkbox" at bounding box center [649, 204] width 14 height 12
checkbox input "false"
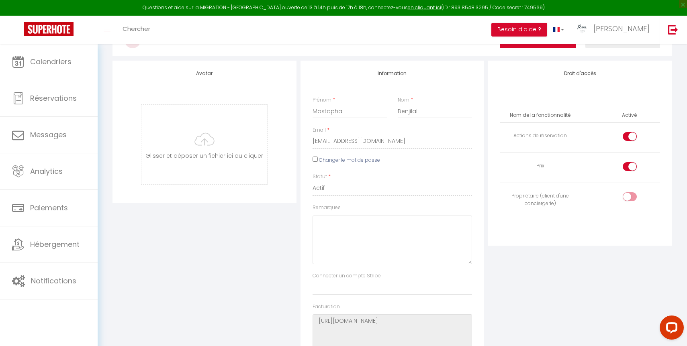
scroll to position [0, 0]
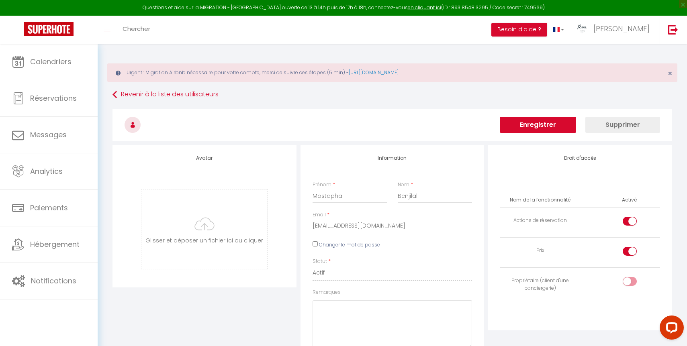
click at [529, 128] on button "Enregistrer" at bounding box center [538, 125] width 76 height 16
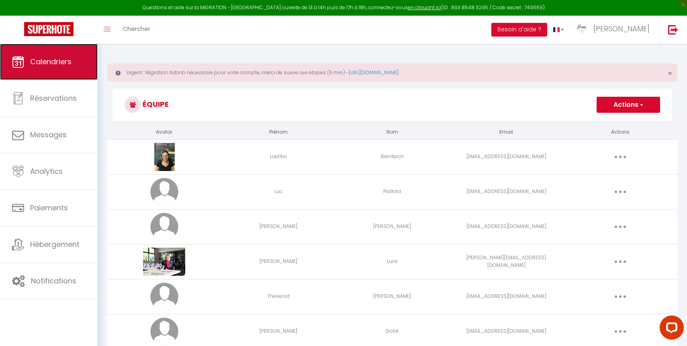
click at [62, 67] on span "Calendriers" at bounding box center [50, 62] width 41 height 10
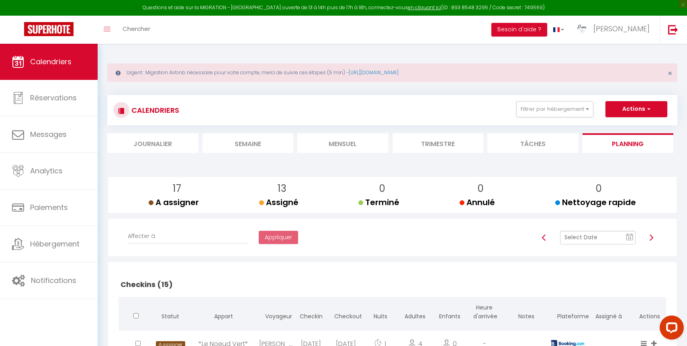
click at [631, 236] on line at bounding box center [629, 236] width 6 height 0
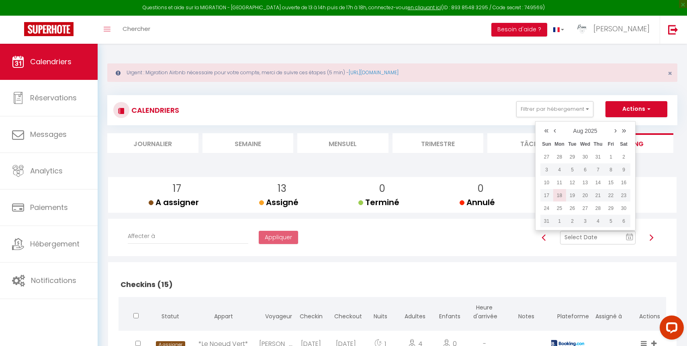
click at [563, 195] on td "18" at bounding box center [559, 195] width 13 height 13
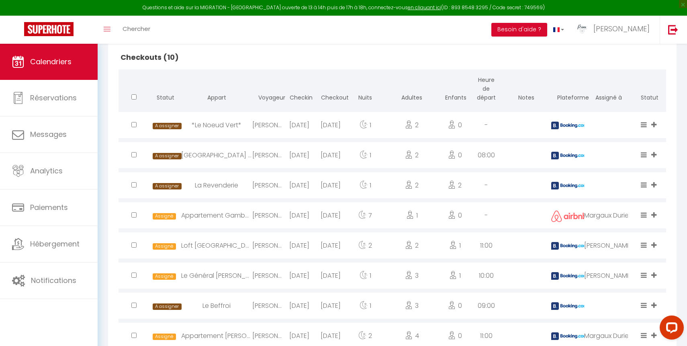
scroll to position [838, 0]
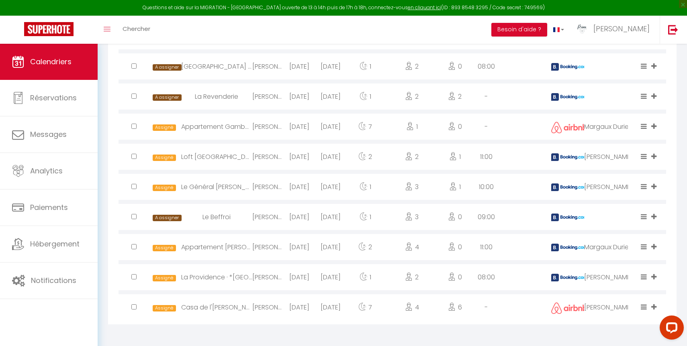
click at [615, 154] on div "[PERSON_NAME]" at bounding box center [608, 157] width 49 height 26
select select "1"
select select "0"
select select "1"
select select
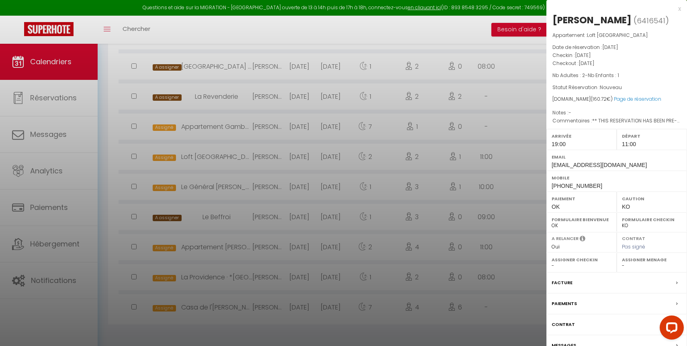
select select "45264"
click at [645, 265] on select "- [PERSON_NAME] [PERSON_NAME] [PERSON_NAME] [PERSON_NAME] [PERSON_NAME] [PERSON…" at bounding box center [652, 265] width 60 height 7
click at [622, 262] on select "- [PERSON_NAME] [PERSON_NAME] [PERSON_NAME] [PERSON_NAME] [PERSON_NAME] [PERSON…" at bounding box center [652, 265] width 60 height 7
click at [462, 177] on div at bounding box center [343, 173] width 687 height 346
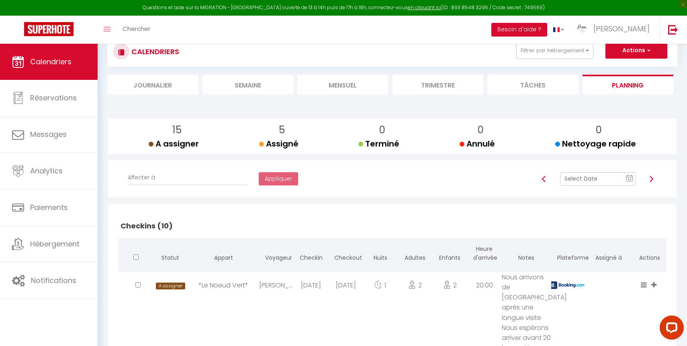
scroll to position [0, 0]
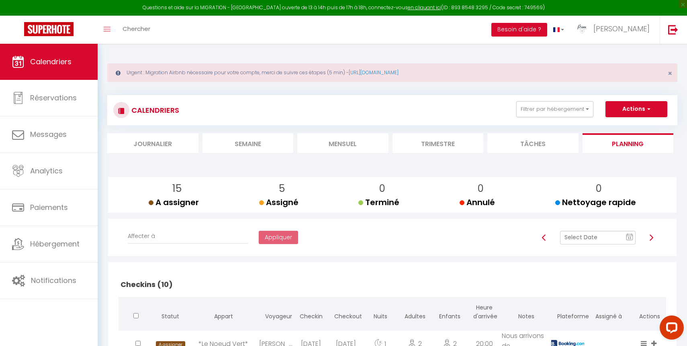
click at [648, 238] on img at bounding box center [651, 238] width 6 height 6
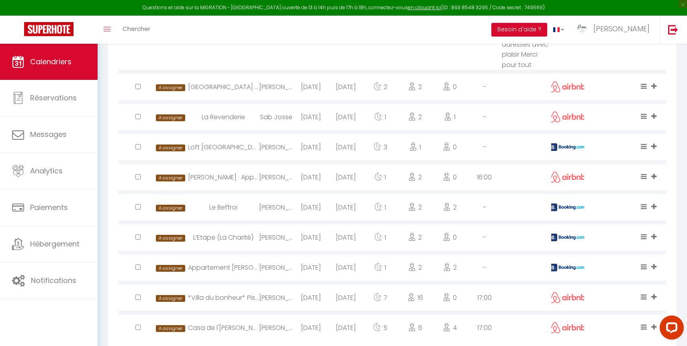
scroll to position [507, 0]
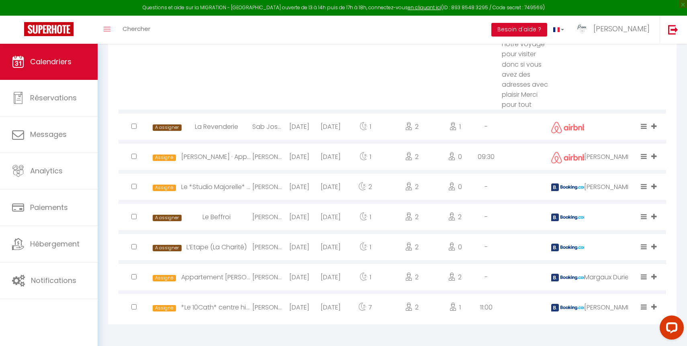
click at [617, 309] on div "[PERSON_NAME]" at bounding box center [608, 307] width 49 height 26
select select "45264"
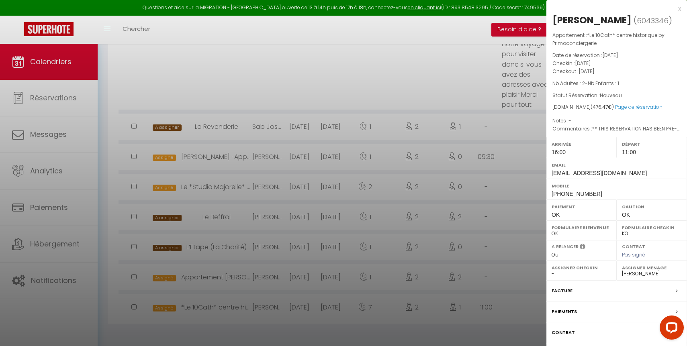
click at [523, 335] on div at bounding box center [343, 173] width 687 height 346
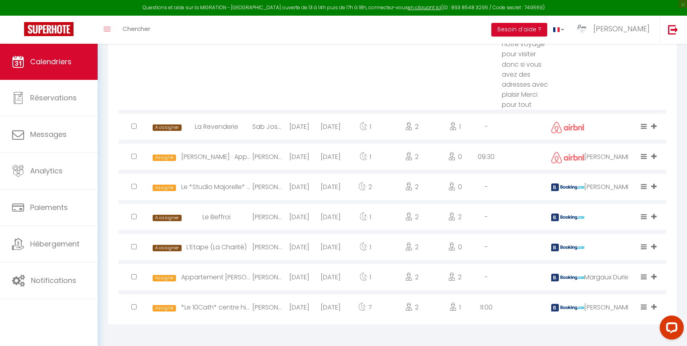
click at [595, 311] on div "[PERSON_NAME]" at bounding box center [608, 307] width 49 height 26
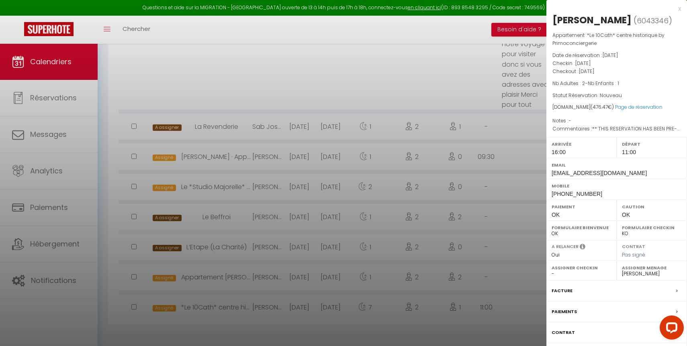
click at [659, 274] on select "- [PERSON_NAME] [PERSON_NAME] [PERSON_NAME] [PERSON_NAME] [PERSON_NAME] [PERSON…" at bounding box center [652, 273] width 60 height 7
click at [622, 270] on select "- [PERSON_NAME] [PERSON_NAME] [PERSON_NAME] [PERSON_NAME] [PERSON_NAME] [PERSON…" at bounding box center [652, 273] width 60 height 7
click at [445, 94] on div at bounding box center [343, 173] width 687 height 346
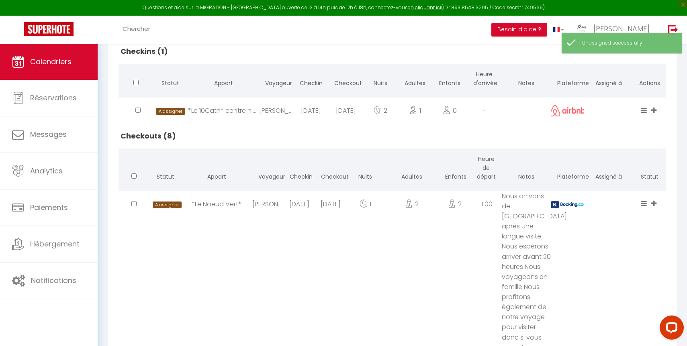
scroll to position [0, 0]
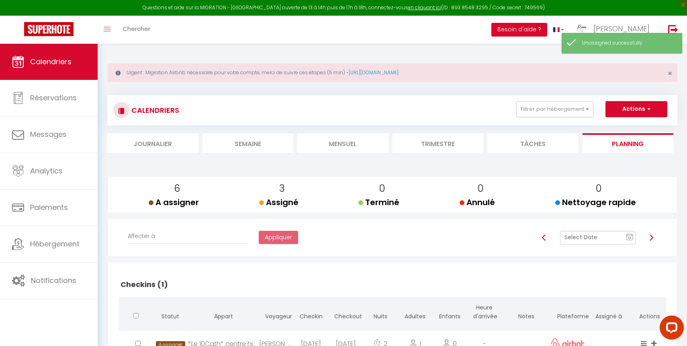
click at [548, 237] on div at bounding box center [543, 238] width 21 height 14
click at [542, 237] on img at bounding box center [544, 238] width 6 height 6
click at [543, 236] on img at bounding box center [544, 238] width 6 height 6
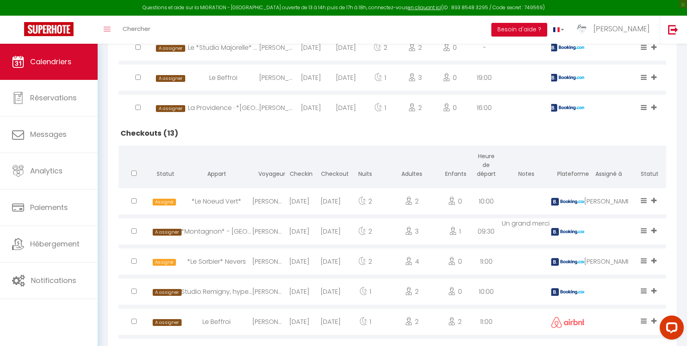
scroll to position [460, 0]
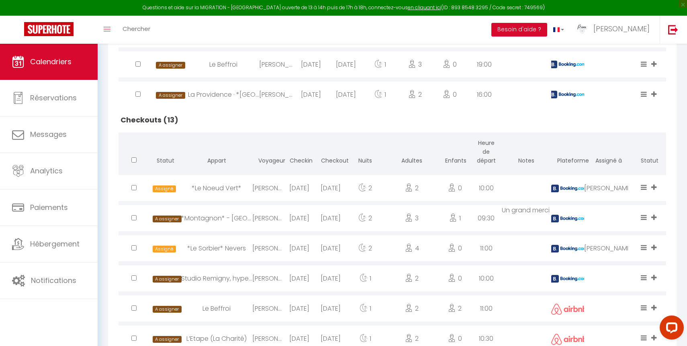
click at [587, 190] on div "[PERSON_NAME]" at bounding box center [608, 188] width 49 height 26
select select "50844"
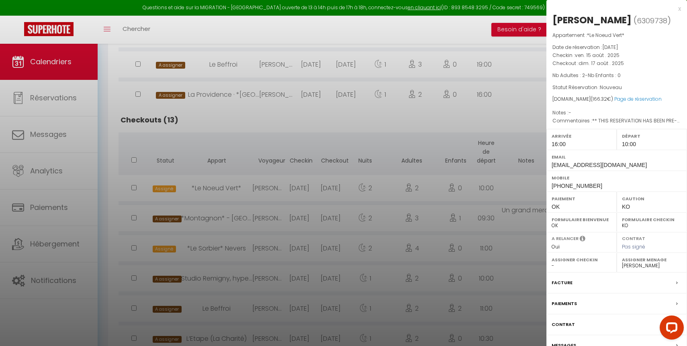
click at [651, 264] on label "Assigner Menage" at bounding box center [652, 260] width 60 height 8
click at [652, 270] on select "- [PERSON_NAME] [PERSON_NAME] [PERSON_NAME] [PERSON_NAME] [PERSON_NAME] [PERSON…" at bounding box center [652, 265] width 60 height 7
click at [622, 270] on select "- [PERSON_NAME] [PERSON_NAME] [PERSON_NAME] [PERSON_NAME] [PERSON_NAME] [PERSON…" at bounding box center [652, 265] width 60 height 7
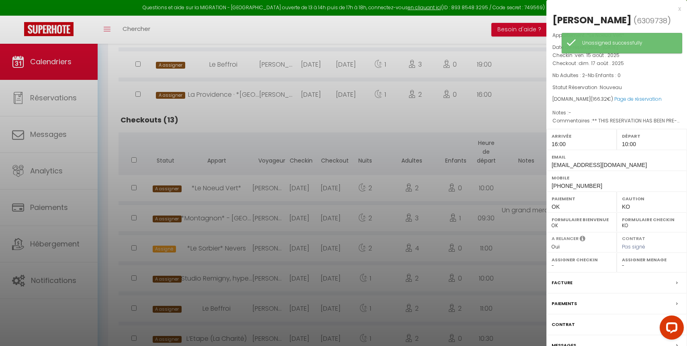
click at [634, 270] on select "- [PERSON_NAME] [PERSON_NAME] [PERSON_NAME] [PERSON_NAME] [PERSON_NAME] [PERSON…" at bounding box center [652, 265] width 60 height 7
click at [622, 270] on select "- [PERSON_NAME] [PERSON_NAME] [PERSON_NAME] [PERSON_NAME] [PERSON_NAME] [PERSON…" at bounding box center [652, 265] width 60 height 7
click at [468, 156] on div at bounding box center [343, 173] width 687 height 346
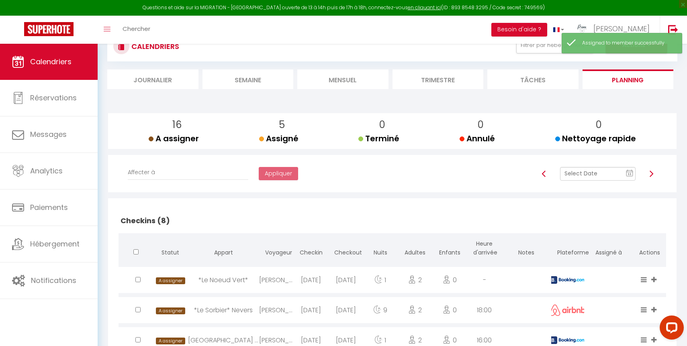
scroll to position [0, 0]
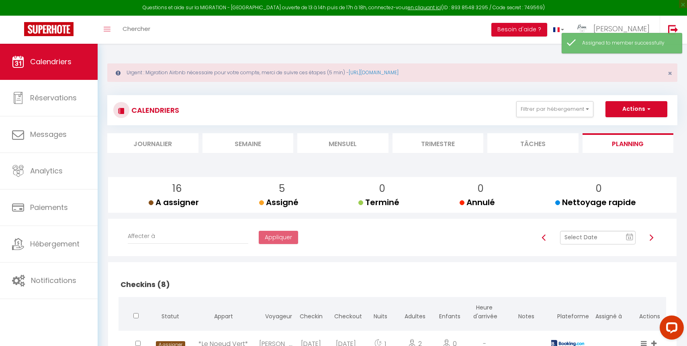
click at [542, 237] on img at bounding box center [544, 238] width 6 height 6
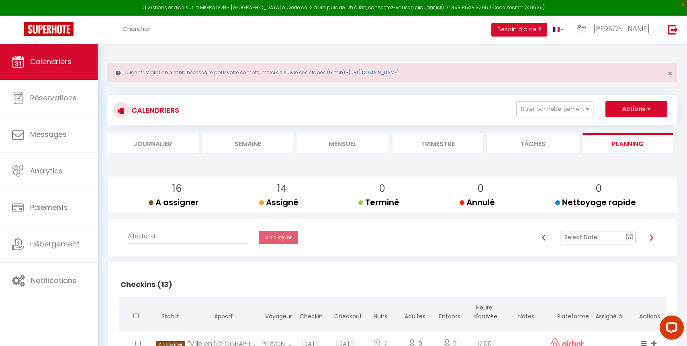
click at [542, 237] on img at bounding box center [544, 238] width 6 height 6
click at [650, 235] on img at bounding box center [651, 238] width 6 height 6
click at [652, 237] on img at bounding box center [651, 238] width 6 height 6
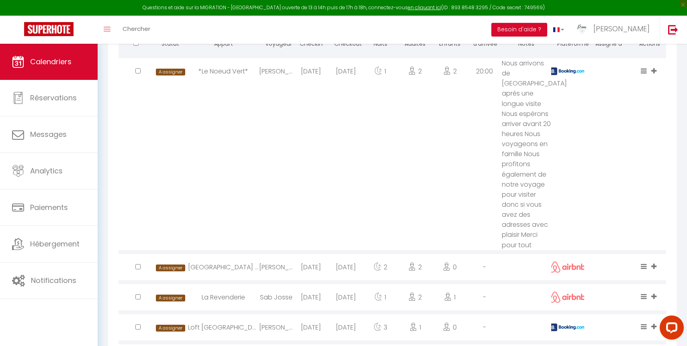
scroll to position [123, 0]
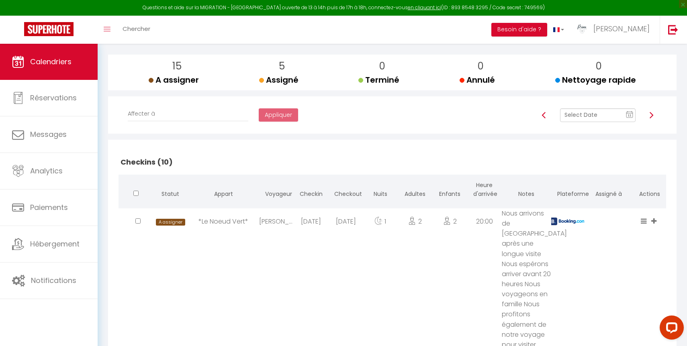
click at [650, 117] on img at bounding box center [651, 115] width 6 height 6
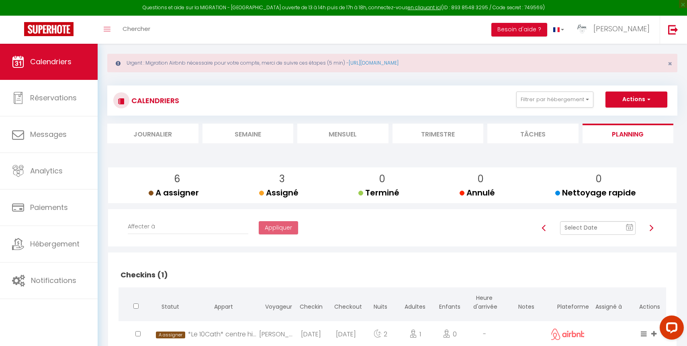
scroll to position [0, 0]
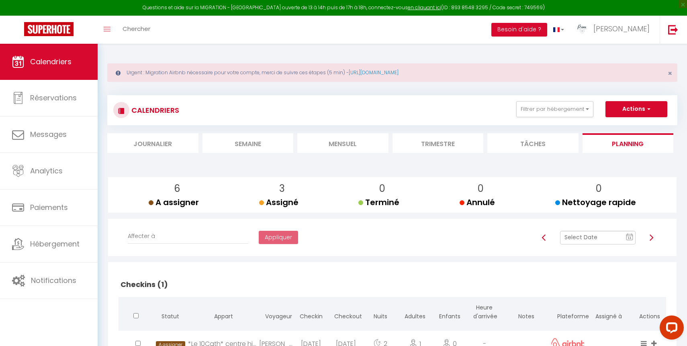
click at [654, 239] on img at bounding box center [651, 238] width 6 height 6
click at [633, 237] on span "11" at bounding box center [629, 238] width 12 height 14
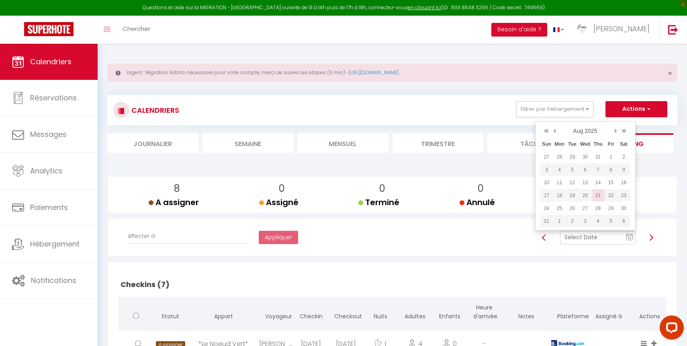
click at [597, 196] on td "21" at bounding box center [598, 195] width 13 height 13
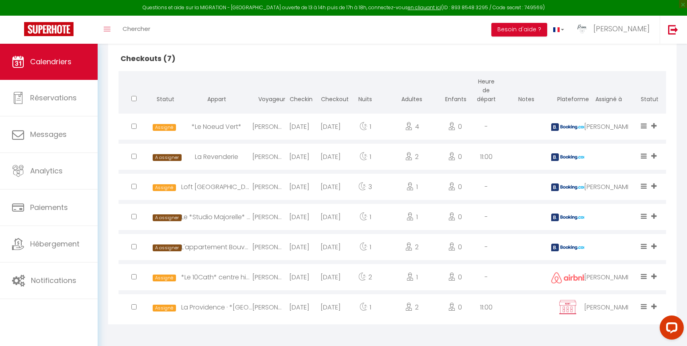
scroll to position [251, 0]
click at [620, 186] on div "[PERSON_NAME]" at bounding box center [608, 187] width 49 height 26
select select "45264"
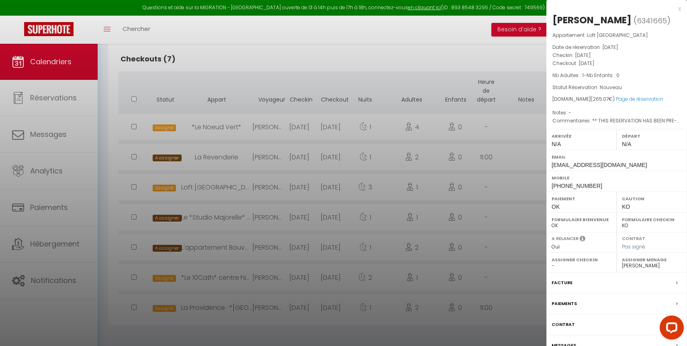
click at [648, 262] on label "Assigner Menage" at bounding box center [652, 260] width 60 height 8
click at [652, 264] on select "- [PERSON_NAME] [PERSON_NAME] [PERSON_NAME] [PERSON_NAME] [PERSON_NAME] [PERSON…" at bounding box center [652, 265] width 60 height 7
click at [622, 262] on select "- [PERSON_NAME] [PERSON_NAME] [PERSON_NAME] [PERSON_NAME] [PERSON_NAME] [PERSON…" at bounding box center [652, 265] width 60 height 7
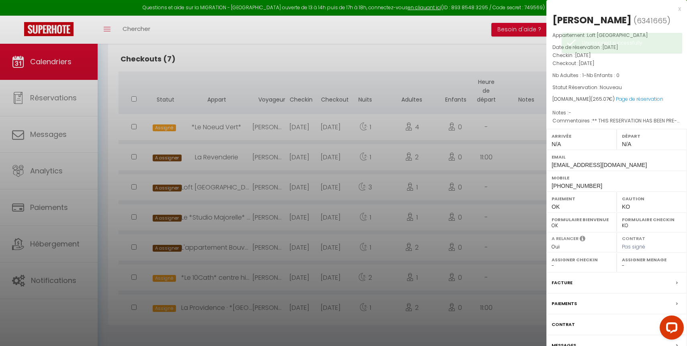
click at [445, 249] on div at bounding box center [343, 173] width 687 height 346
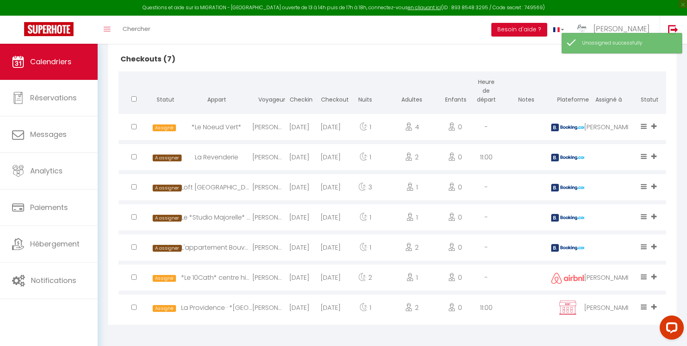
click at [615, 276] on div "[PERSON_NAME]" at bounding box center [608, 278] width 49 height 26
select select "45264"
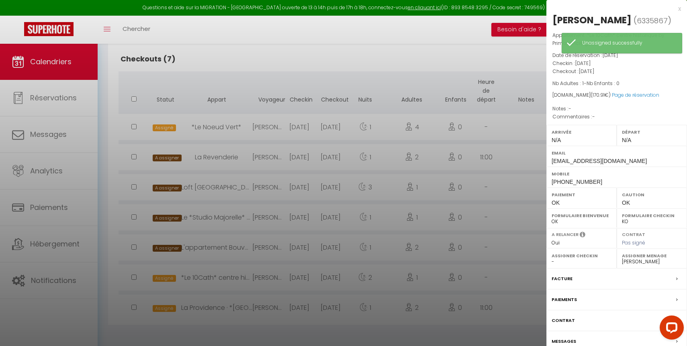
click at [649, 262] on select "- [PERSON_NAME] [PERSON_NAME] [PERSON_NAME] [PERSON_NAME] [PERSON_NAME] [PERSON…" at bounding box center [652, 261] width 60 height 7
select select
click at [622, 258] on select "- [PERSON_NAME] [PERSON_NAME] [PERSON_NAME] [PERSON_NAME] [PERSON_NAME] [PERSON…" at bounding box center [652, 261] width 60 height 7
click at [441, 202] on div at bounding box center [343, 173] width 687 height 346
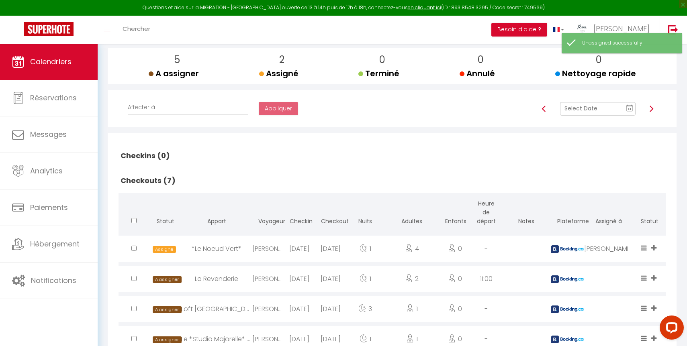
scroll to position [47, 0]
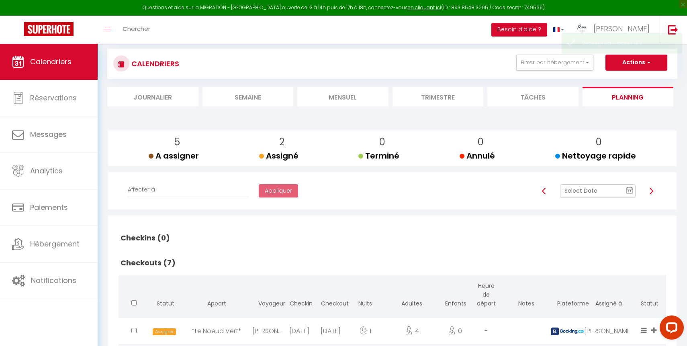
click at [626, 185] on span "11" at bounding box center [629, 191] width 12 height 14
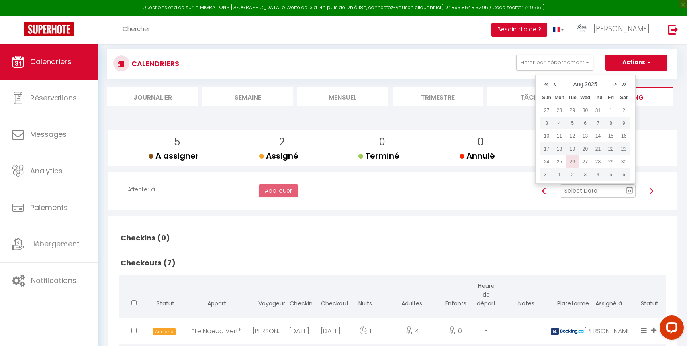
click at [576, 160] on td "26" at bounding box center [572, 161] width 13 height 13
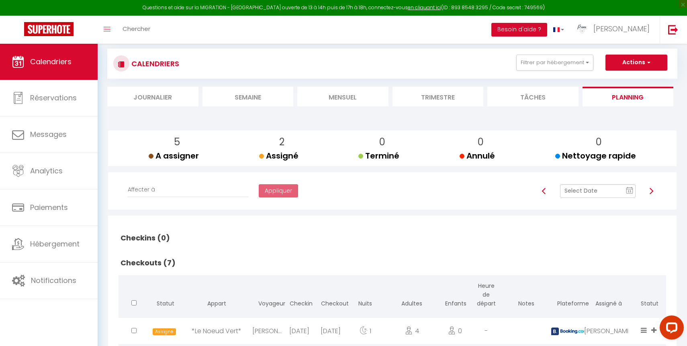
checkbox input "false"
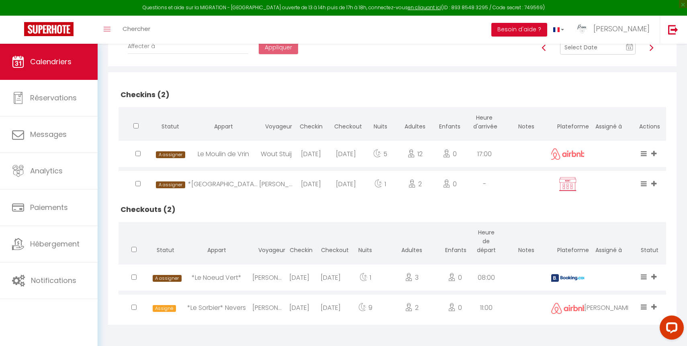
click at [617, 308] on div "[PERSON_NAME]" at bounding box center [608, 308] width 49 height 26
select select "1"
select select "45264"
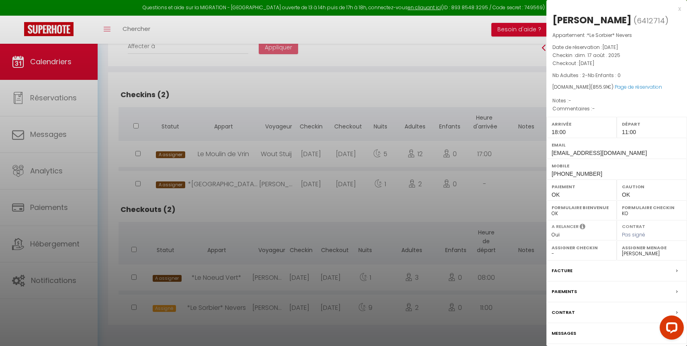
click at [646, 253] on select "- [PERSON_NAME] [PERSON_NAME] [PERSON_NAME] [PERSON_NAME] [PERSON_NAME] [PERSON…" at bounding box center [652, 253] width 60 height 7
click at [622, 250] on select "- [PERSON_NAME] [PERSON_NAME] [PERSON_NAME] [PERSON_NAME] [PERSON_NAME] [PERSON…" at bounding box center [652, 253] width 60 height 7
click at [240, 221] on div at bounding box center [343, 173] width 687 height 346
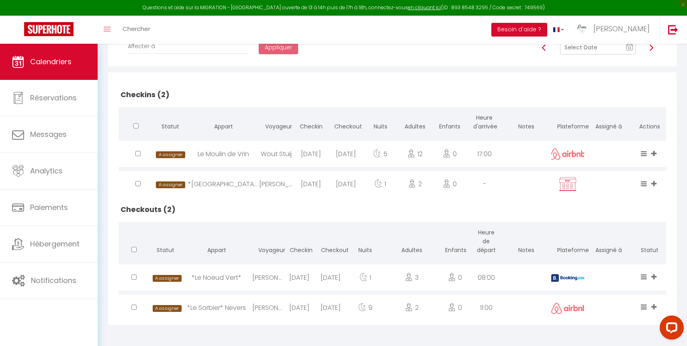
click at [629, 46] on text "11" at bounding box center [629, 48] width 4 height 4
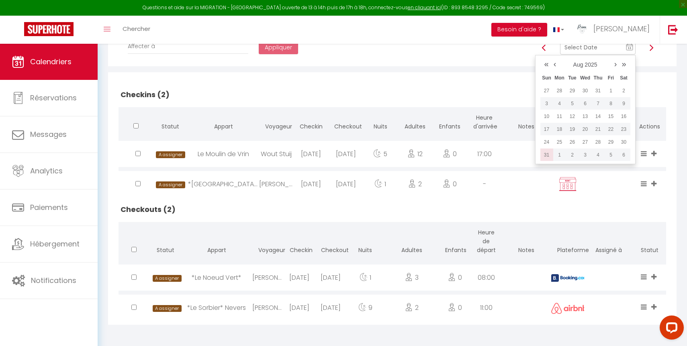
click at [548, 155] on td "31" at bounding box center [546, 155] width 13 height 13
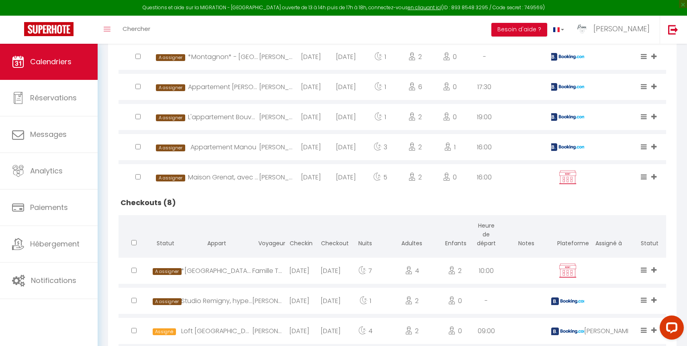
scroll to position [491, 0]
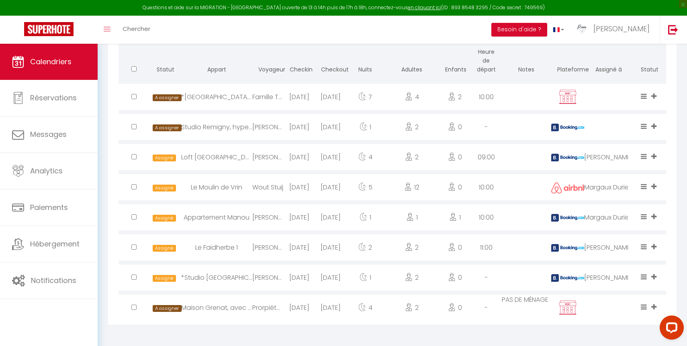
click at [607, 157] on div "[PERSON_NAME]" at bounding box center [608, 157] width 49 height 26
select select "45264"
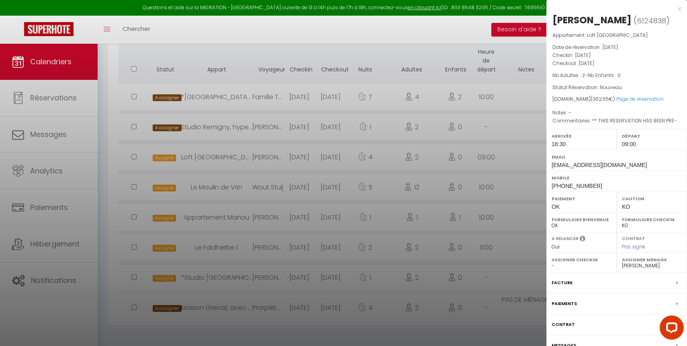
click at [651, 263] on label "Assigner Menage" at bounding box center [652, 260] width 60 height 8
click at [653, 266] on select "- [PERSON_NAME] [PERSON_NAME] [PERSON_NAME] [PERSON_NAME] [PERSON_NAME] [PERSON…" at bounding box center [652, 265] width 60 height 7
select select
click at [622, 262] on select "- [PERSON_NAME] [PERSON_NAME] [PERSON_NAME] [PERSON_NAME] [PERSON_NAME] [PERSON…" at bounding box center [652, 265] width 60 height 7
click at [417, 228] on div at bounding box center [343, 173] width 687 height 346
